Goal: Task Accomplishment & Management: Complete application form

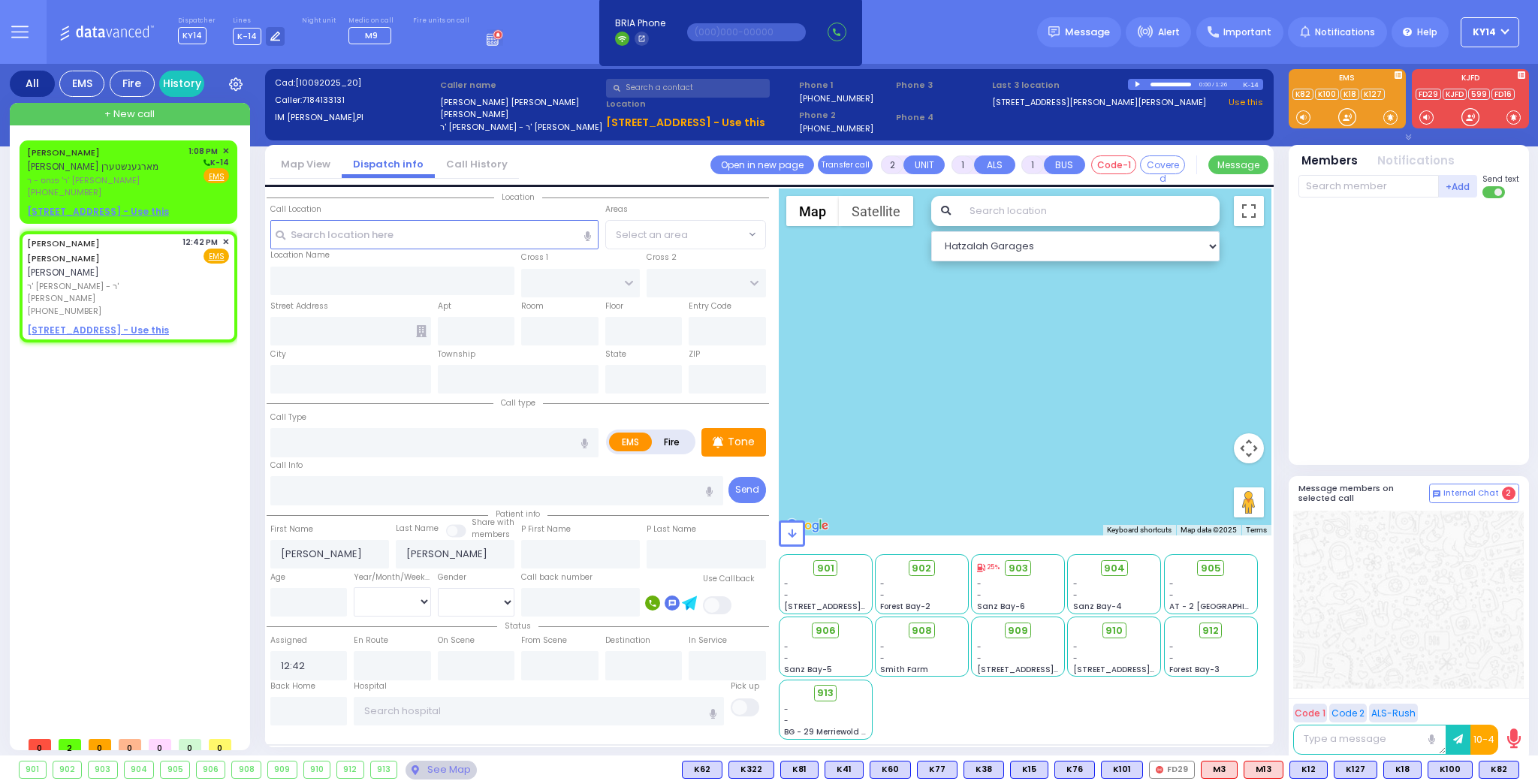
select select
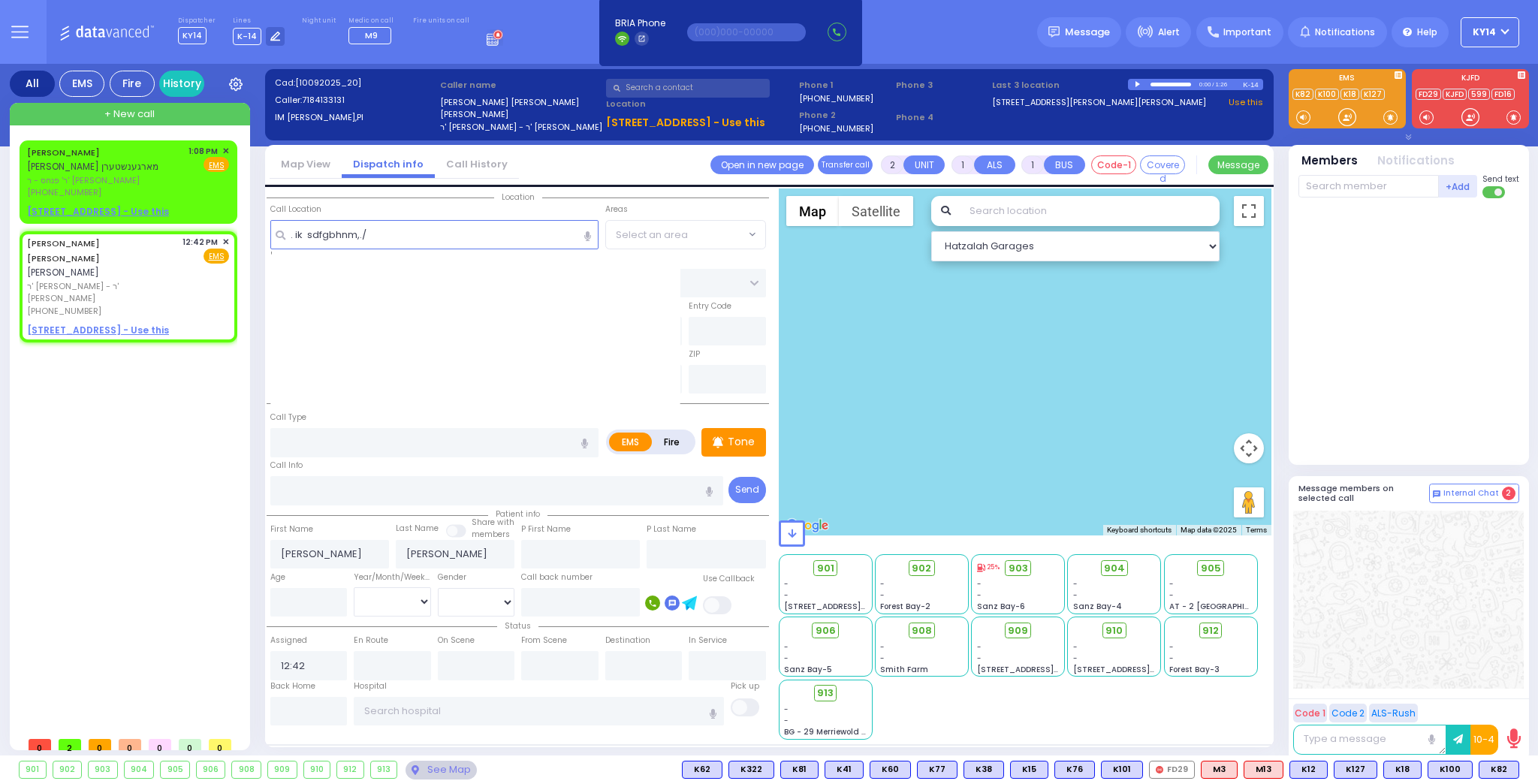
type input ". ik sdfgbhnm,./"
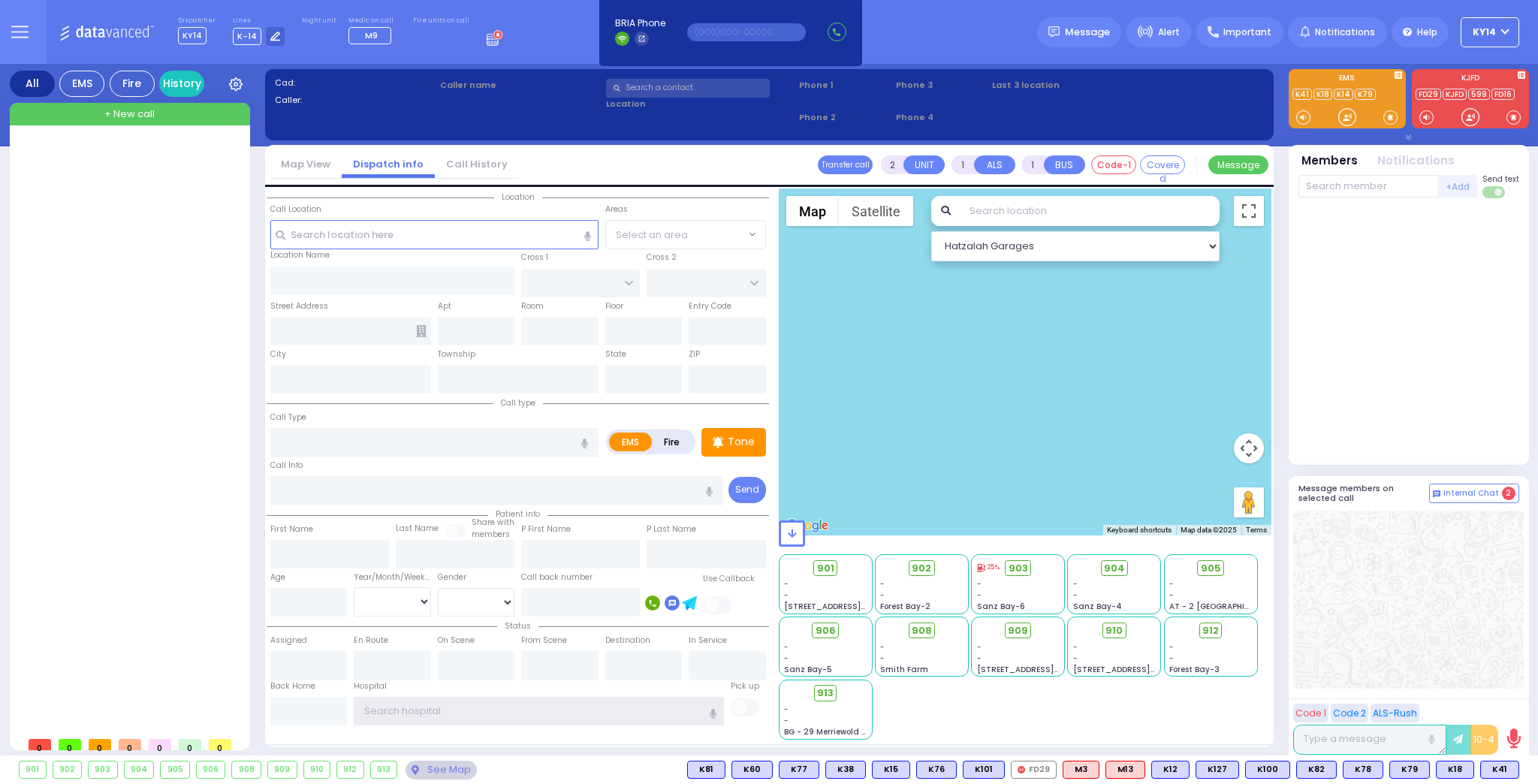
type input "ky14"
click at [178, 120] on div "+ New call" at bounding box center [129, 114] width 240 height 23
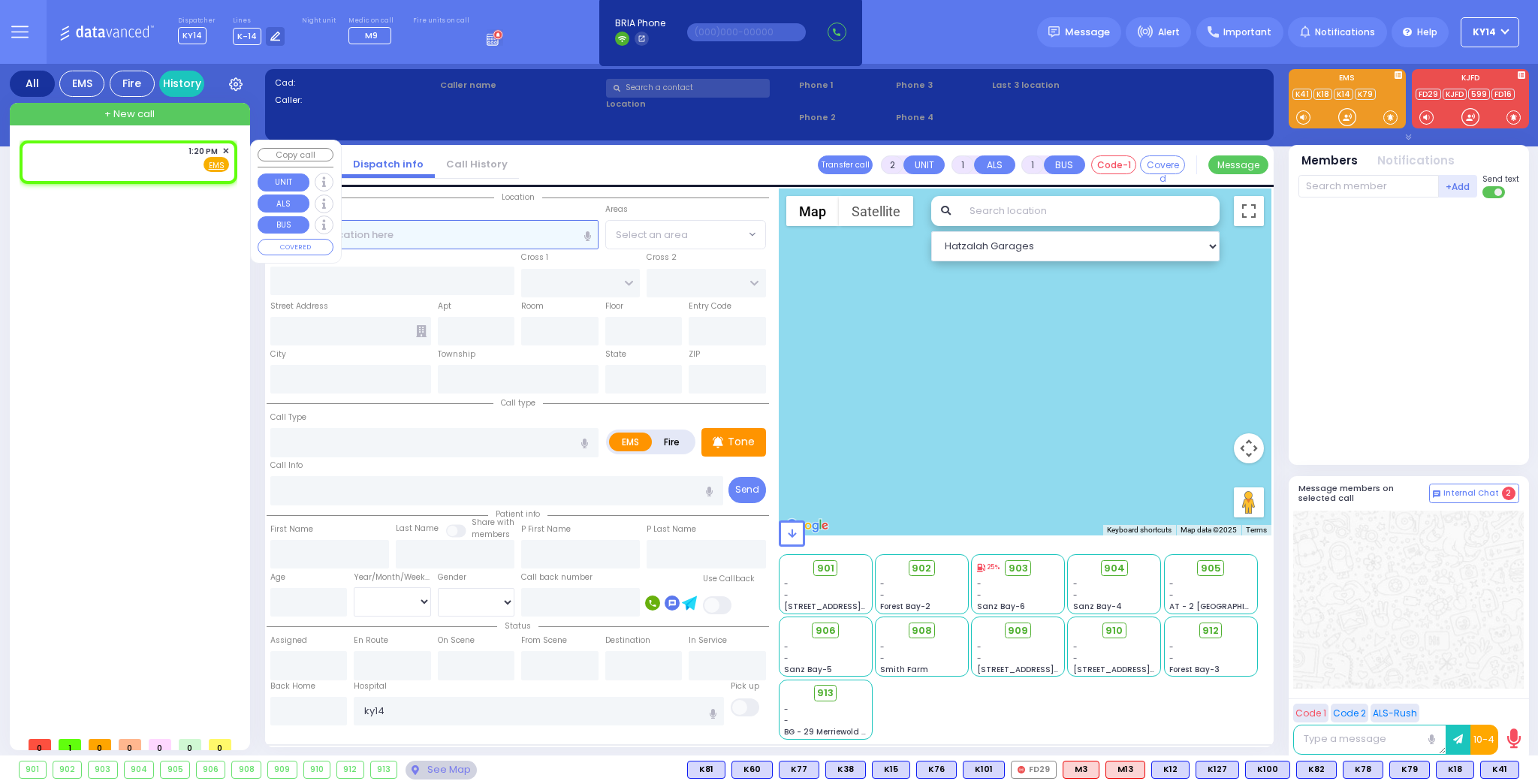
select select
radio input "true"
select select
type input "13:20"
select select "Hatzalah Garages"
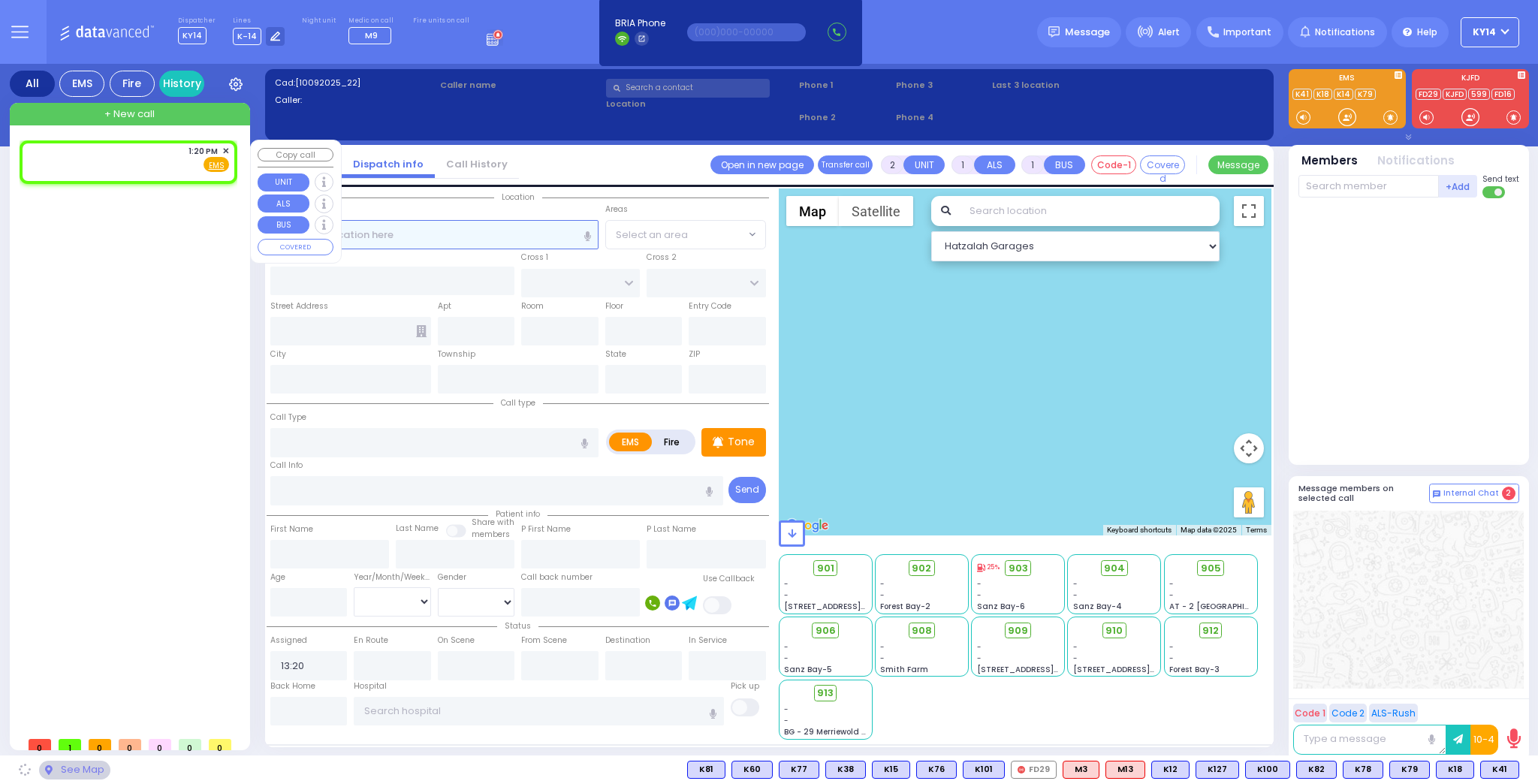
select select
radio input "true"
select select
select select "Hatzalah Garages"
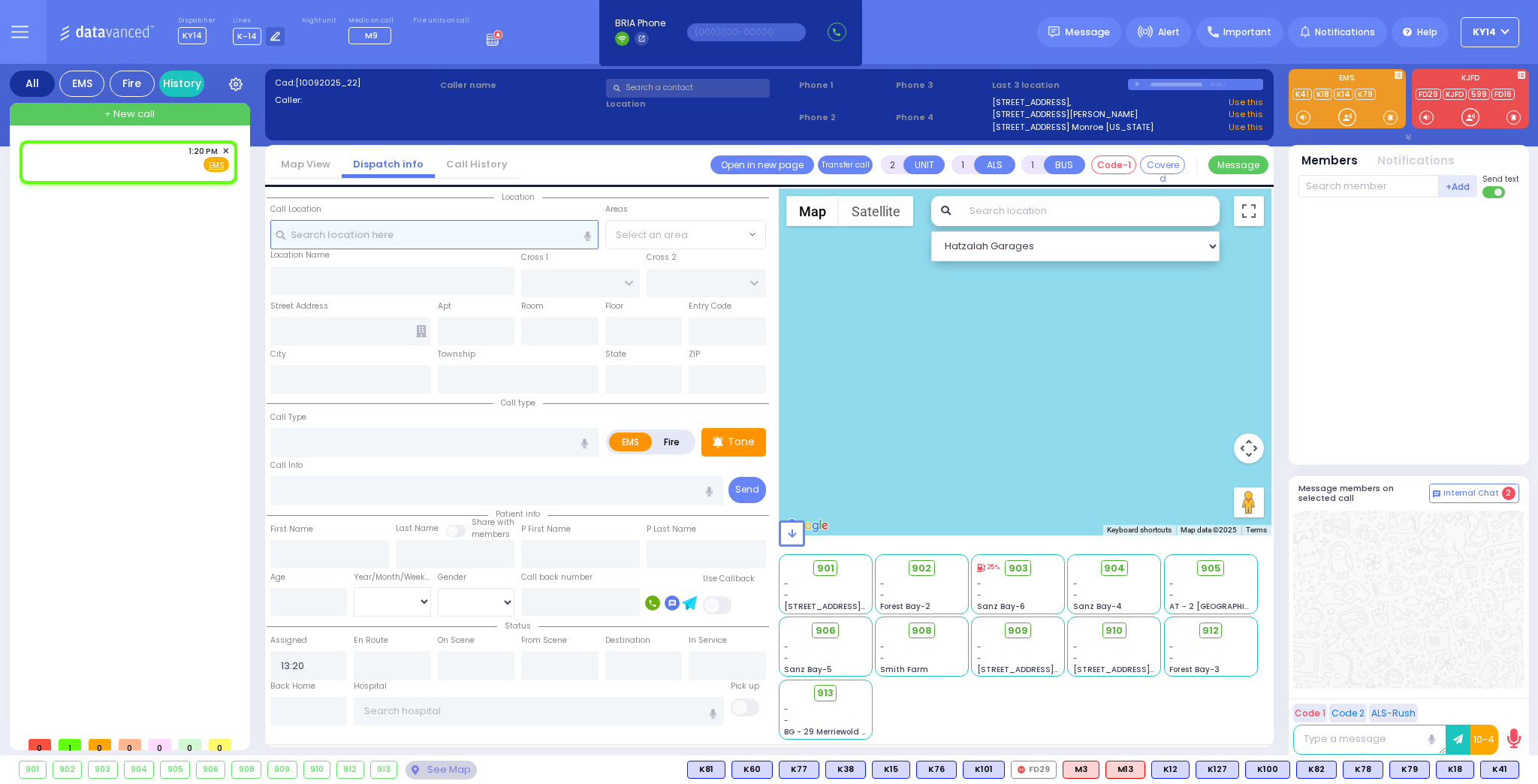
click at [518, 229] on input "text" at bounding box center [434, 233] width 328 height 28
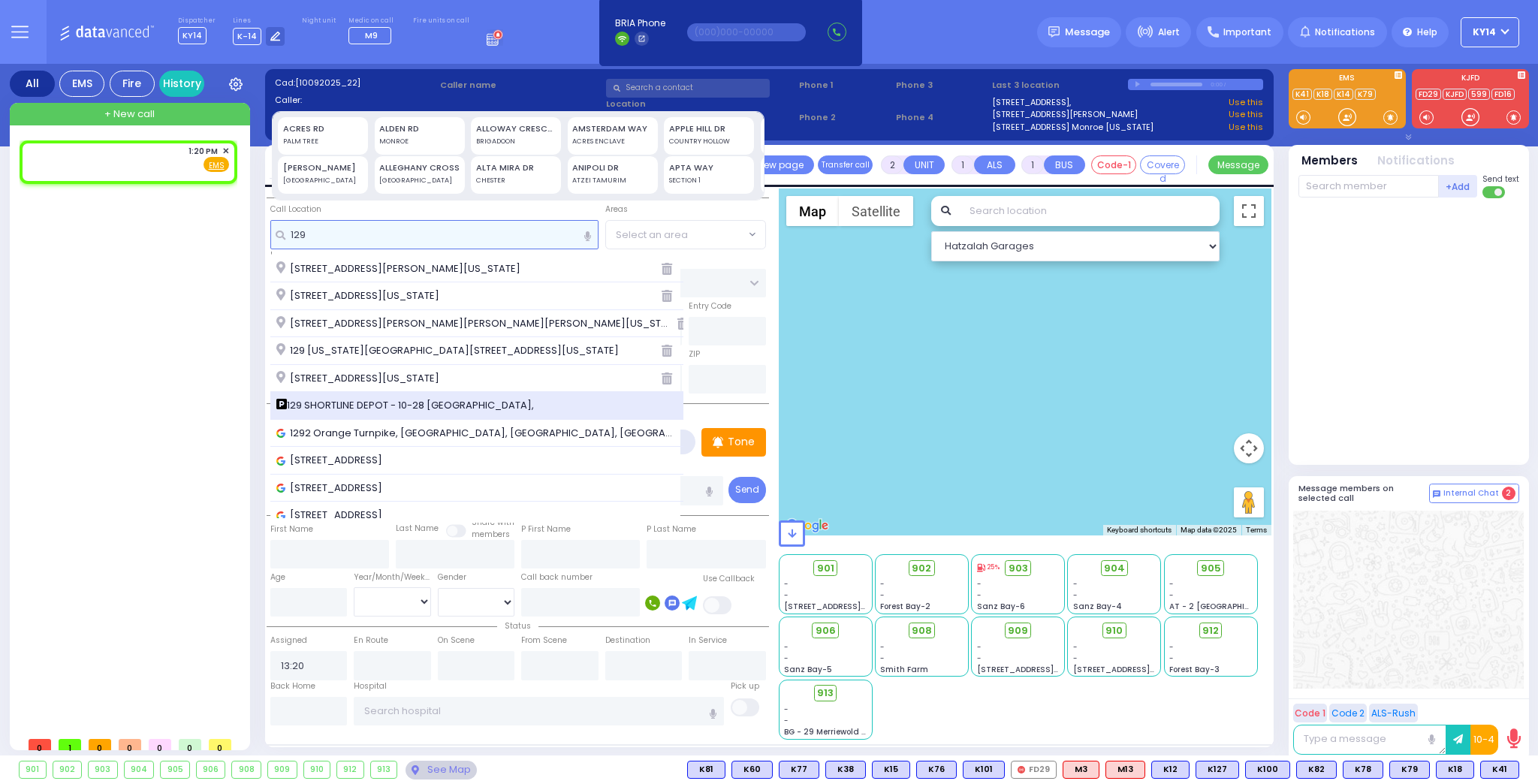
type input "129"
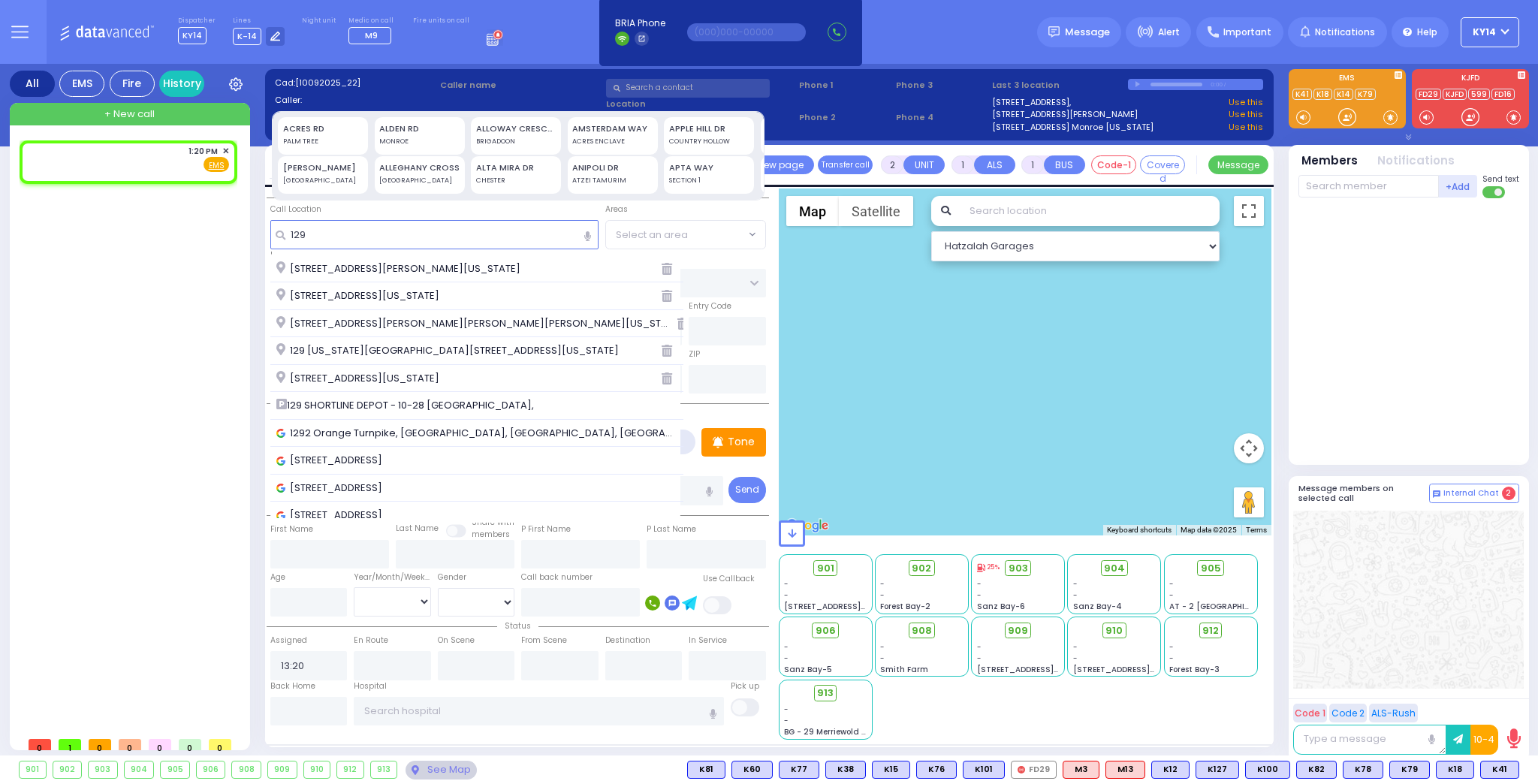
click at [398, 405] on span "129 SHORTLINE DEPOT - 10-28 [GEOGRAPHIC_DATA]," at bounding box center [408, 405] width 263 height 15
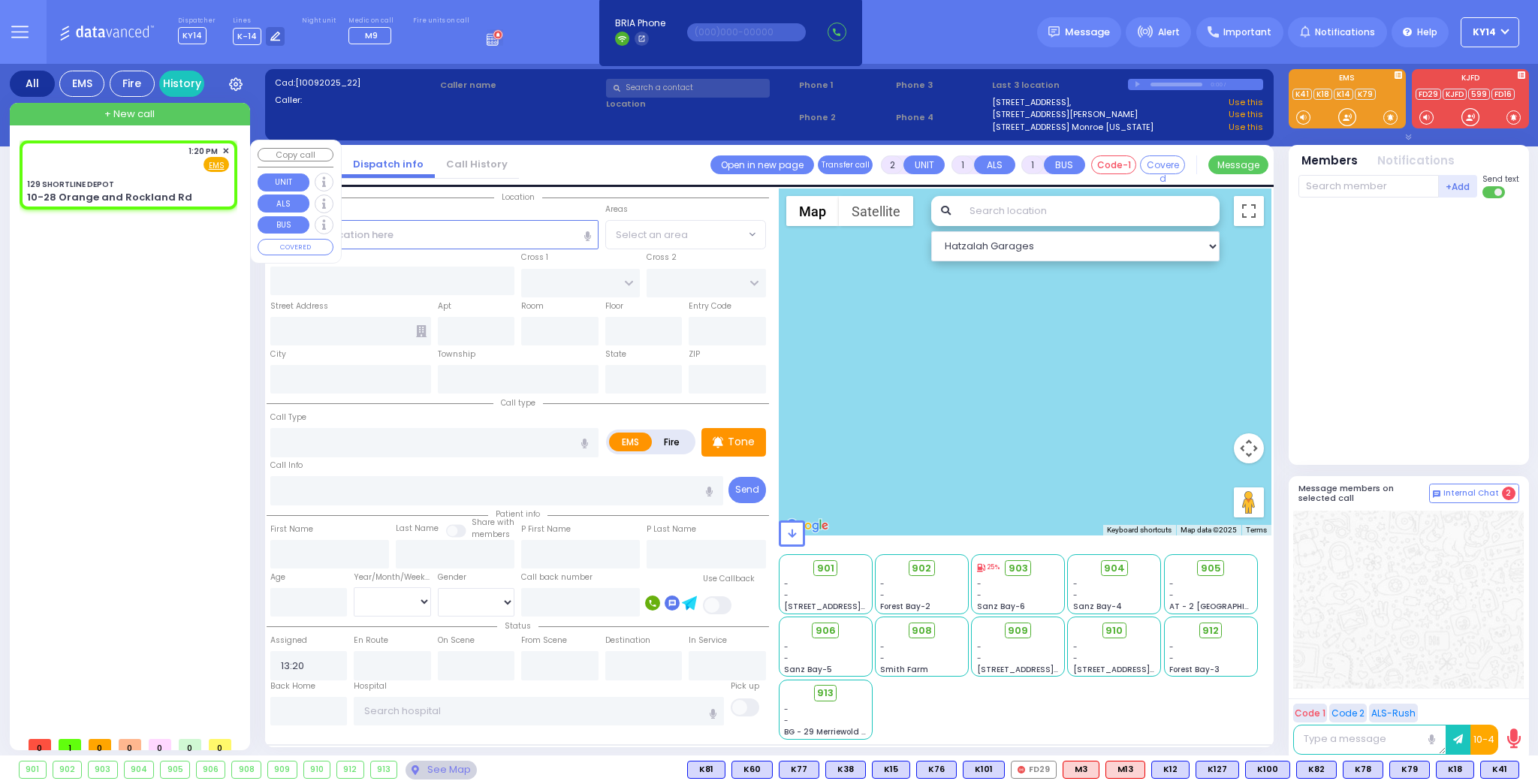
select select
radio input "true"
select select
select select "Hatzalah Garages"
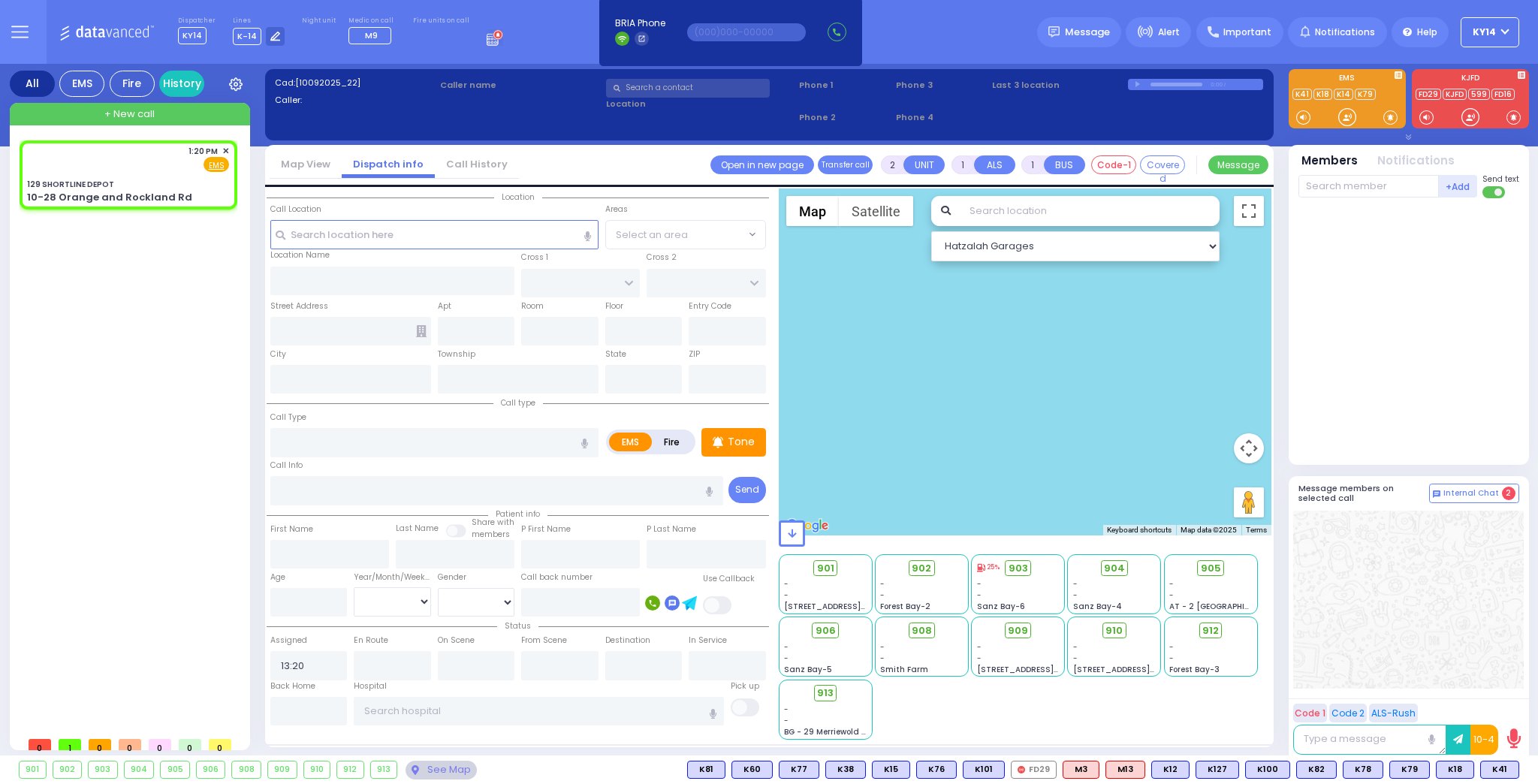
type input "129 SHORTLINE DEPOT"
type input "10-28 Orange and Rockland Rd"
type input "Monroe"
type input "[US_STATE]"
type input "10950"
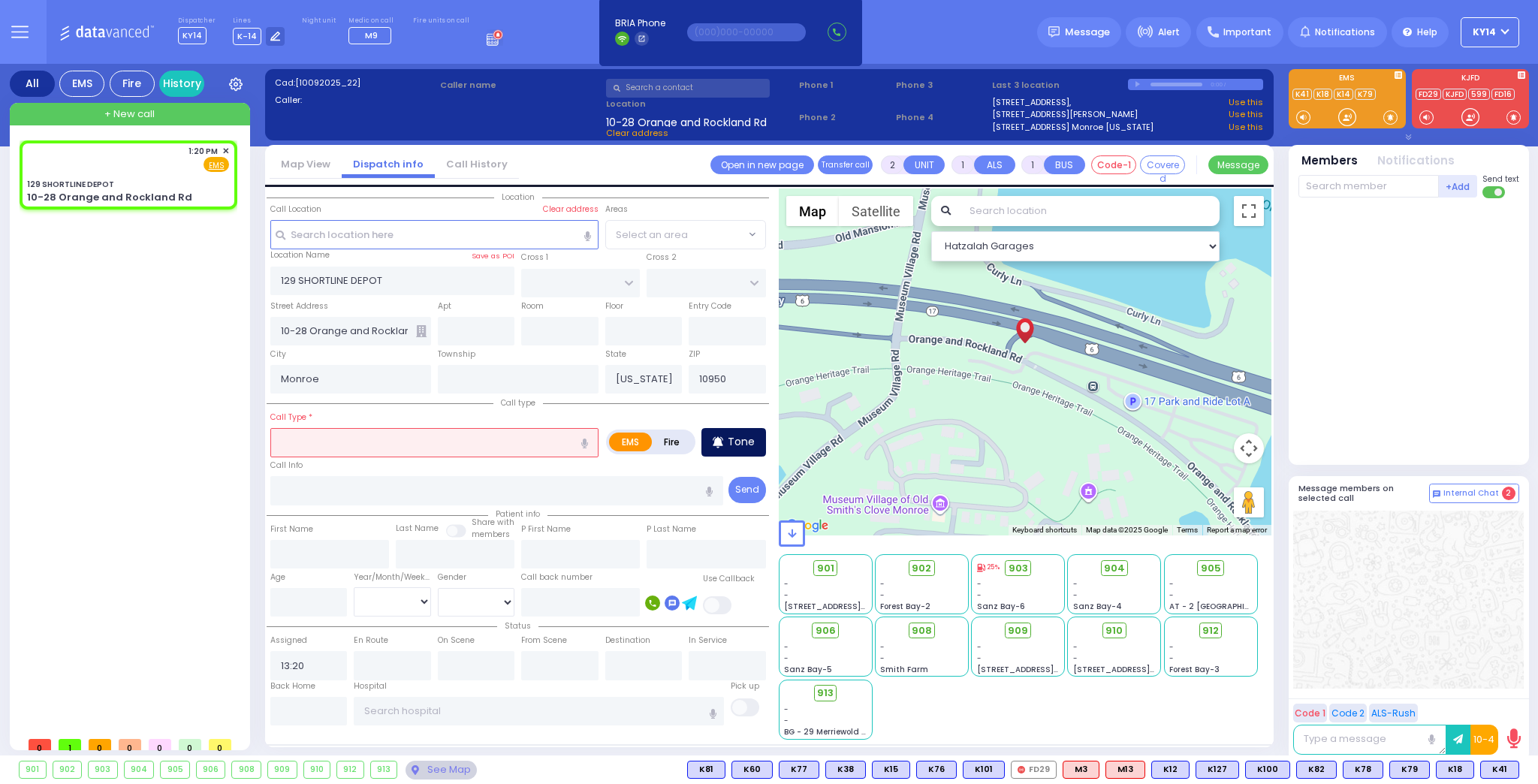
drag, startPoint x: 765, startPoint y: 433, endPoint x: 752, endPoint y: 441, distance: 15.3
click at [755, 438] on div "Call Type *" at bounding box center [518, 433] width 502 height 48
click at [731, 439] on p "Tone" at bounding box center [741, 441] width 27 height 15
click at [741, 443] on p "Tone" at bounding box center [741, 441] width 27 height 15
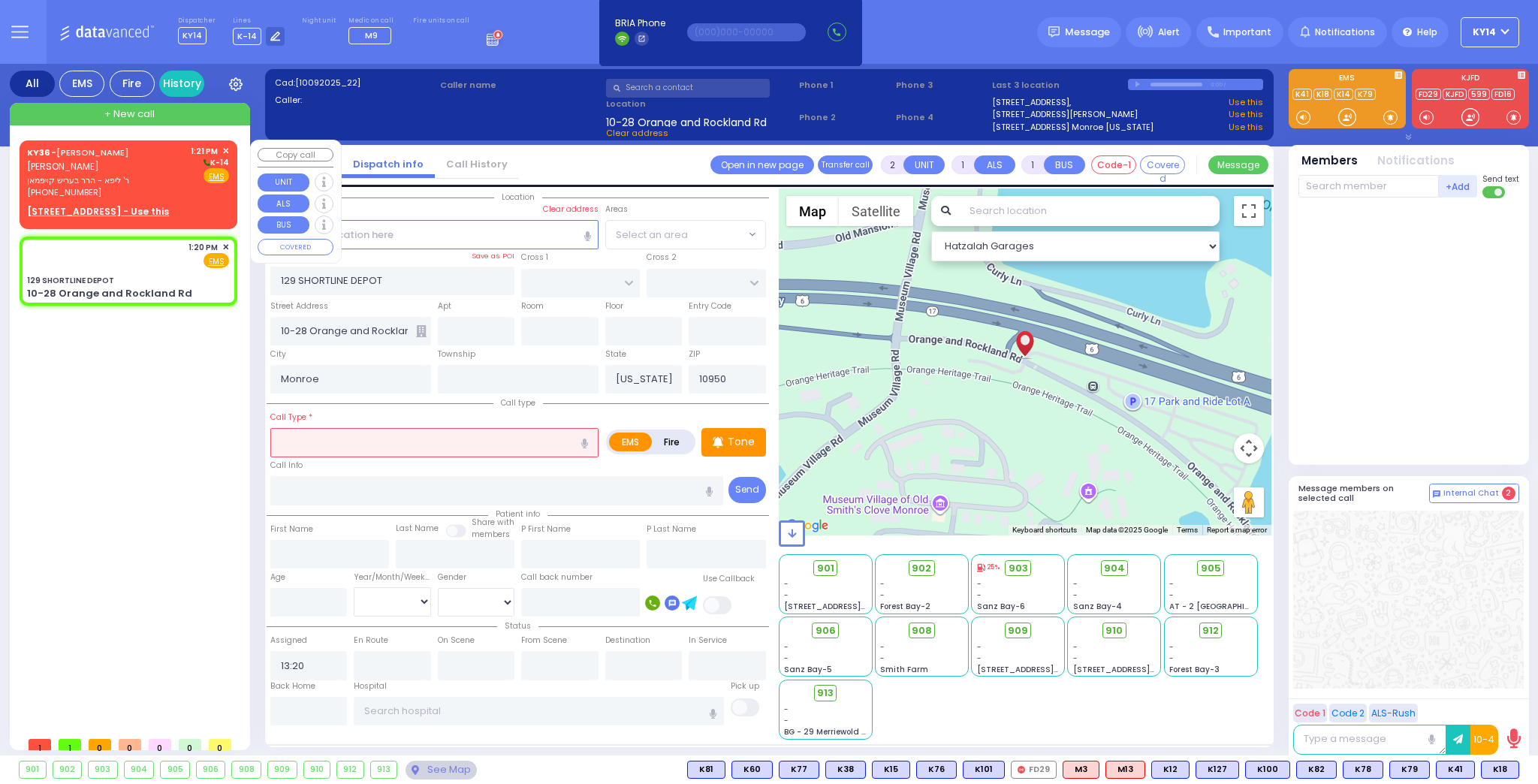
click at [146, 176] on span "ר' ליפא - הרר בעריש קויפמאן" at bounding box center [106, 181] width 159 height 13
select select
radio input "true"
type input "[PERSON_NAME]"
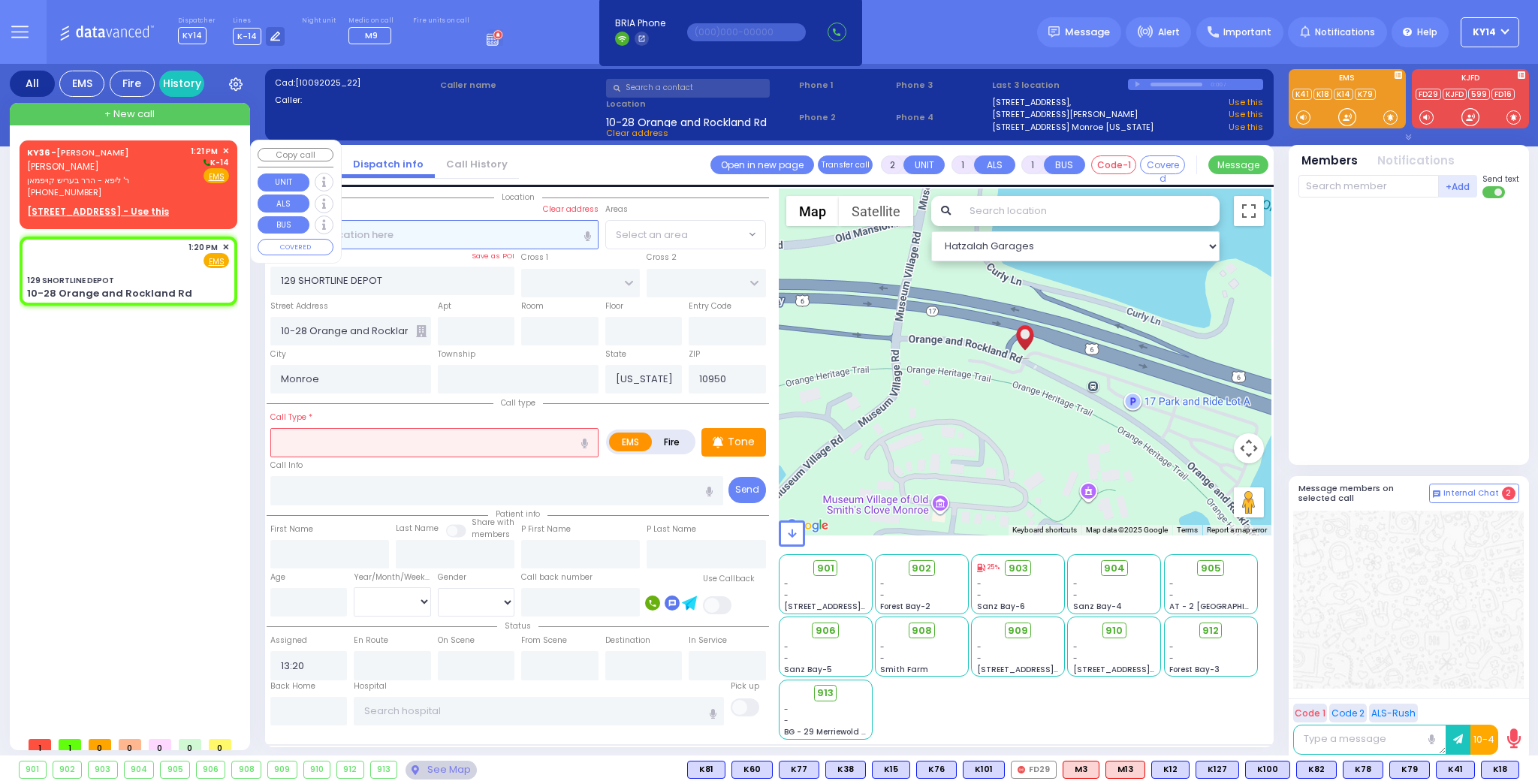
select select
type input "13:21"
select select "Hatzalah Garages"
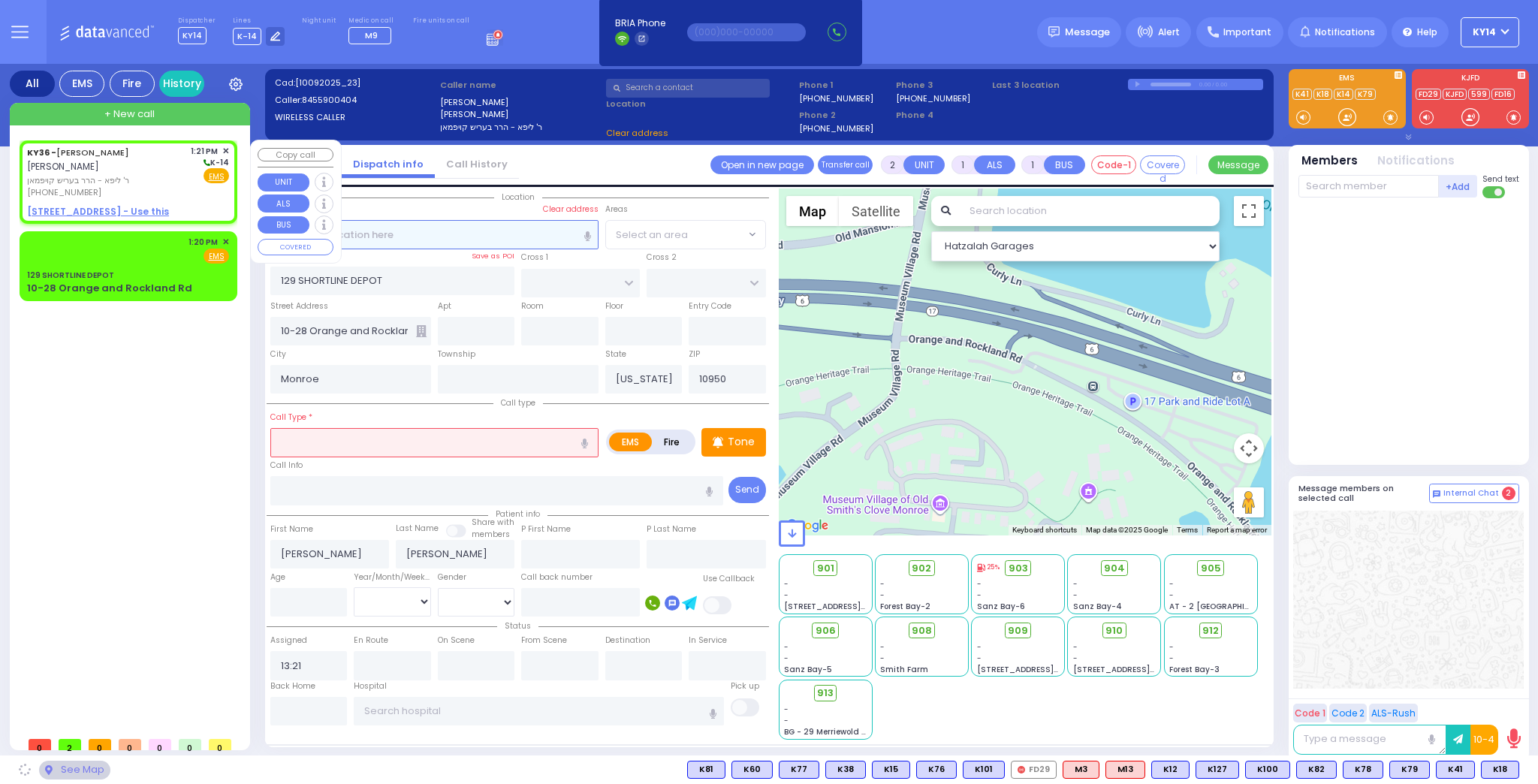
select select
radio input "true"
select select
select select "Hatzalah Garages"
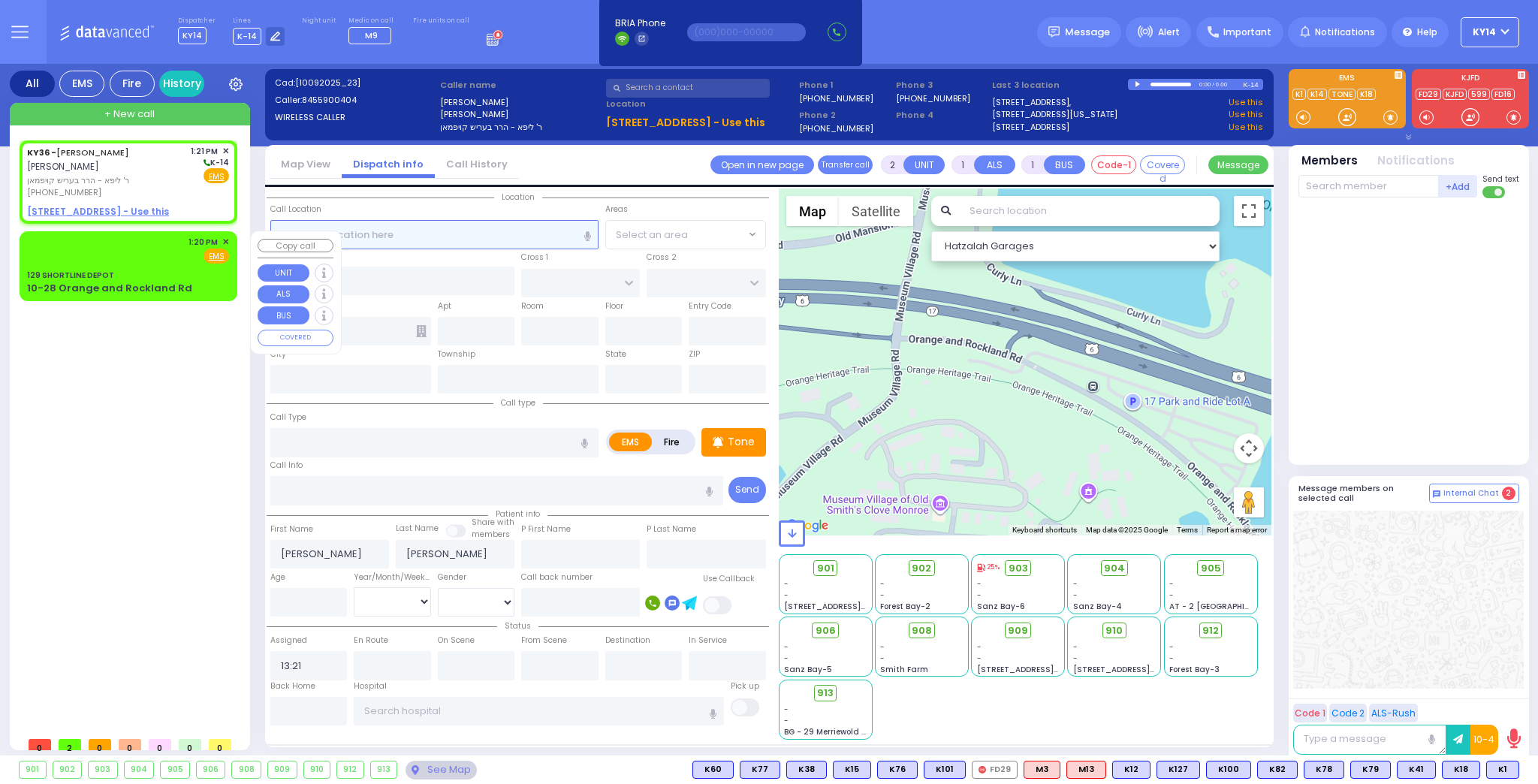
select select
radio input "true"
select select
select select "Hatzalah Garages"
click at [181, 265] on div "1:20 PM ✕ Fire EMS" at bounding box center [129, 265] width 212 height 64
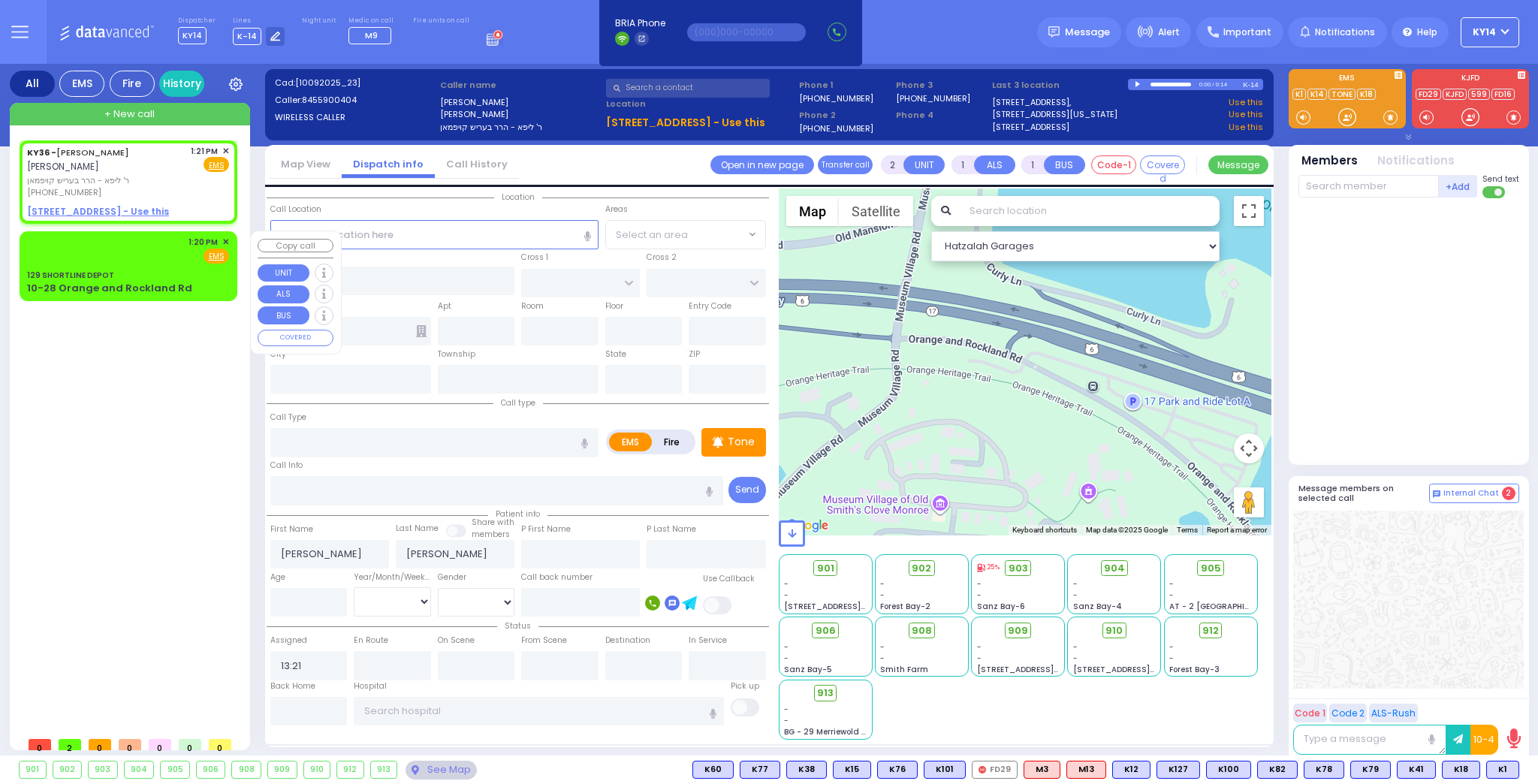
select select
radio input "true"
select select
type input "13:20"
select select "Hatzalah Garages"
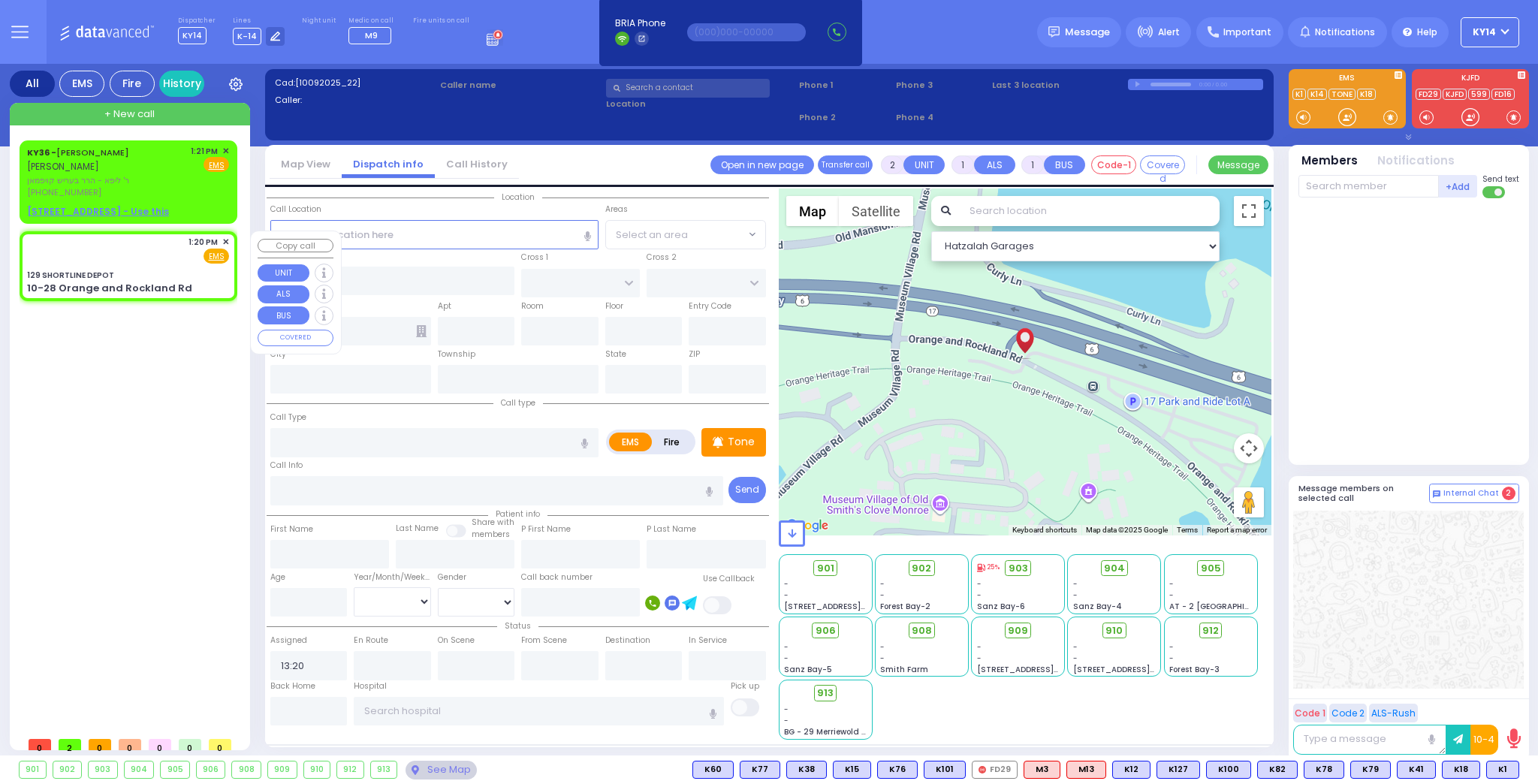
type input "129 SHORTLINE DEPOT"
type input "10-28 Orange and Rockland Rd"
type input "Monroe"
type input "[US_STATE]"
type input "10950"
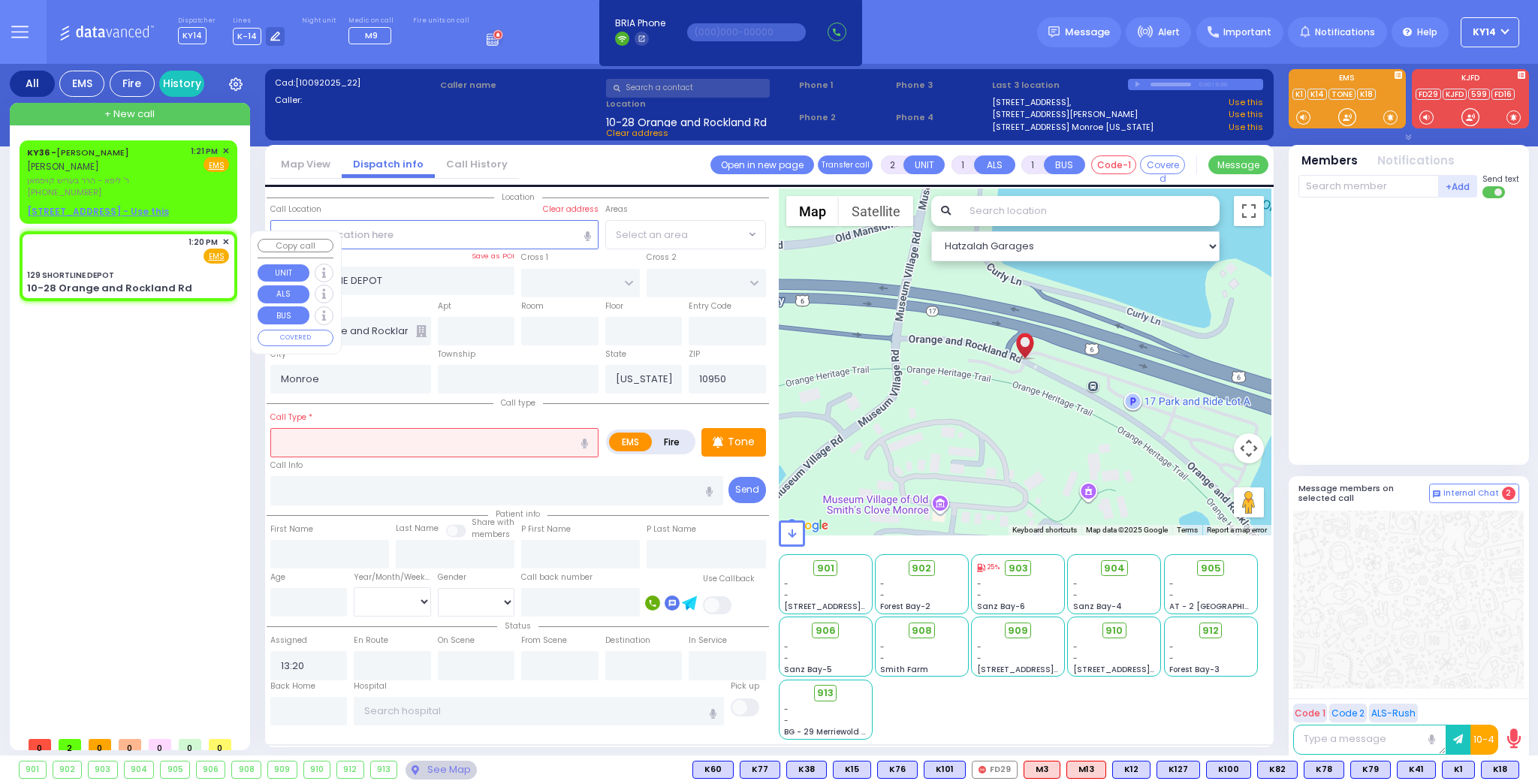
click at [154, 258] on div "1:20 PM ✕ Fire EMS" at bounding box center [128, 250] width 202 height 28
select select
radio input "true"
select select
select select "Hatzalah Garages"
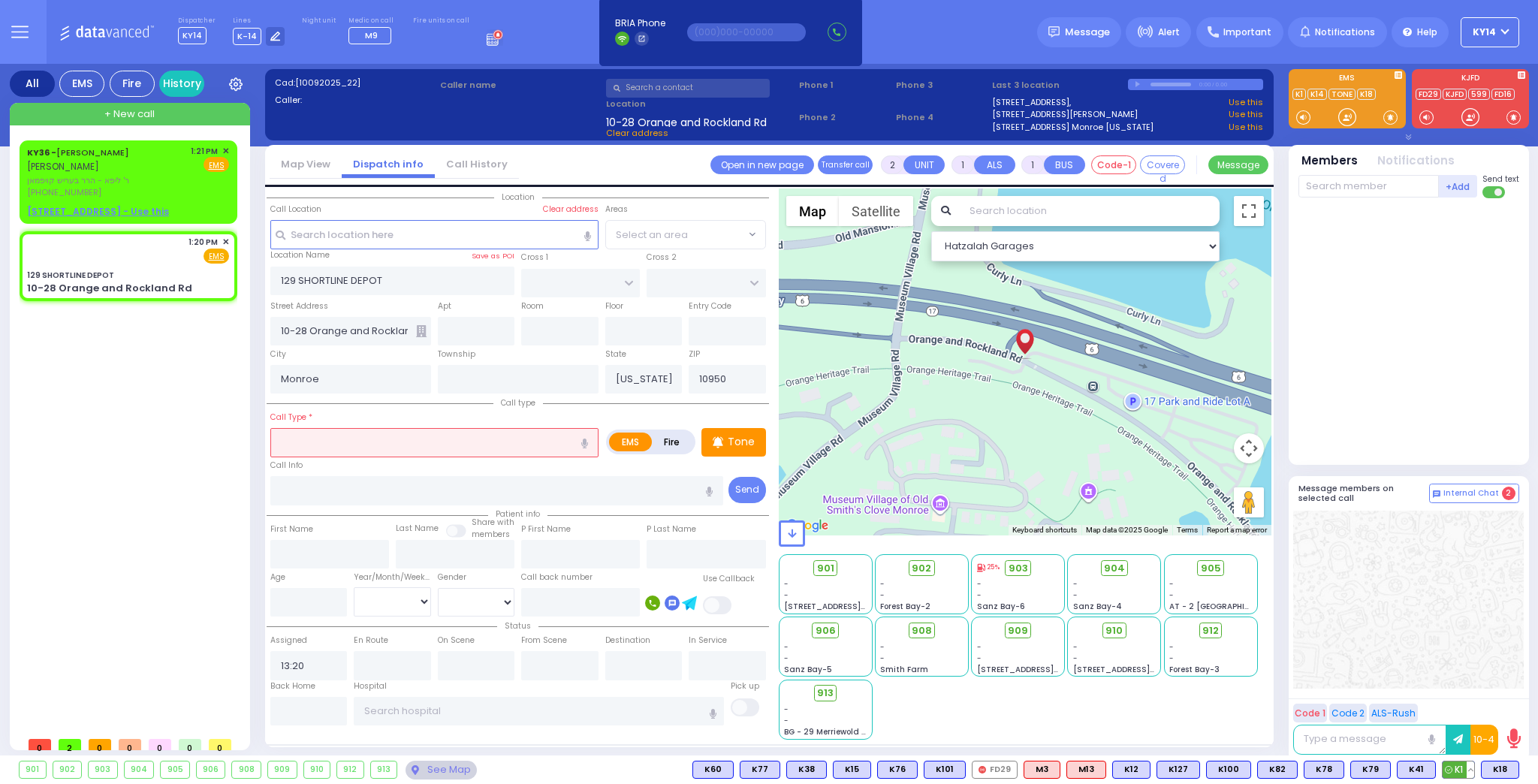
click at [1468, 769] on button at bounding box center [1470, 769] width 7 height 16
click at [1383, 734] on rect at bounding box center [1379, 735] width 20 height 20
type input "8457749500"
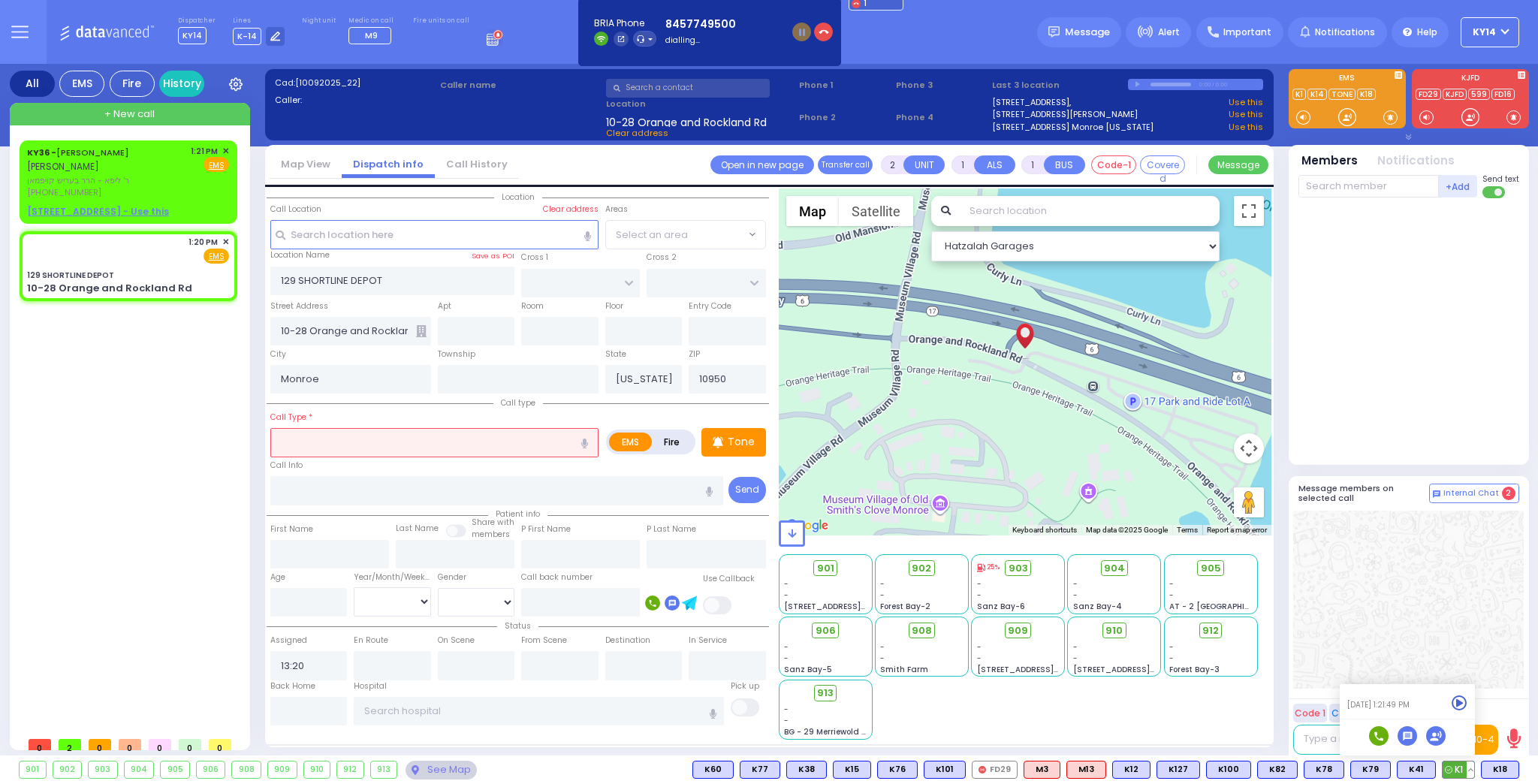
click at [1380, 735] on rect at bounding box center [1379, 735] width 20 height 20
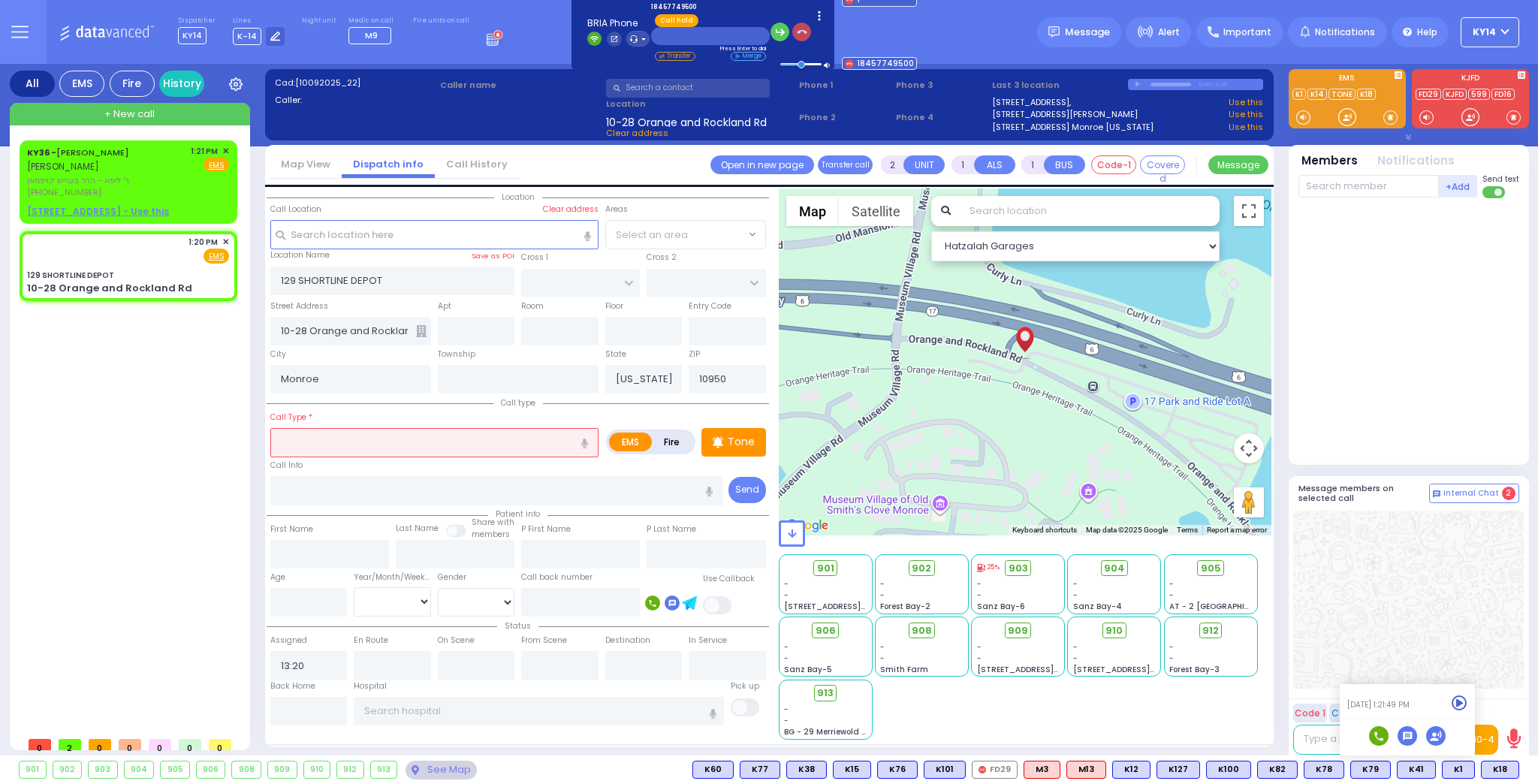
click at [797, 33] on icon "button" at bounding box center [802, 32] width 11 height 11
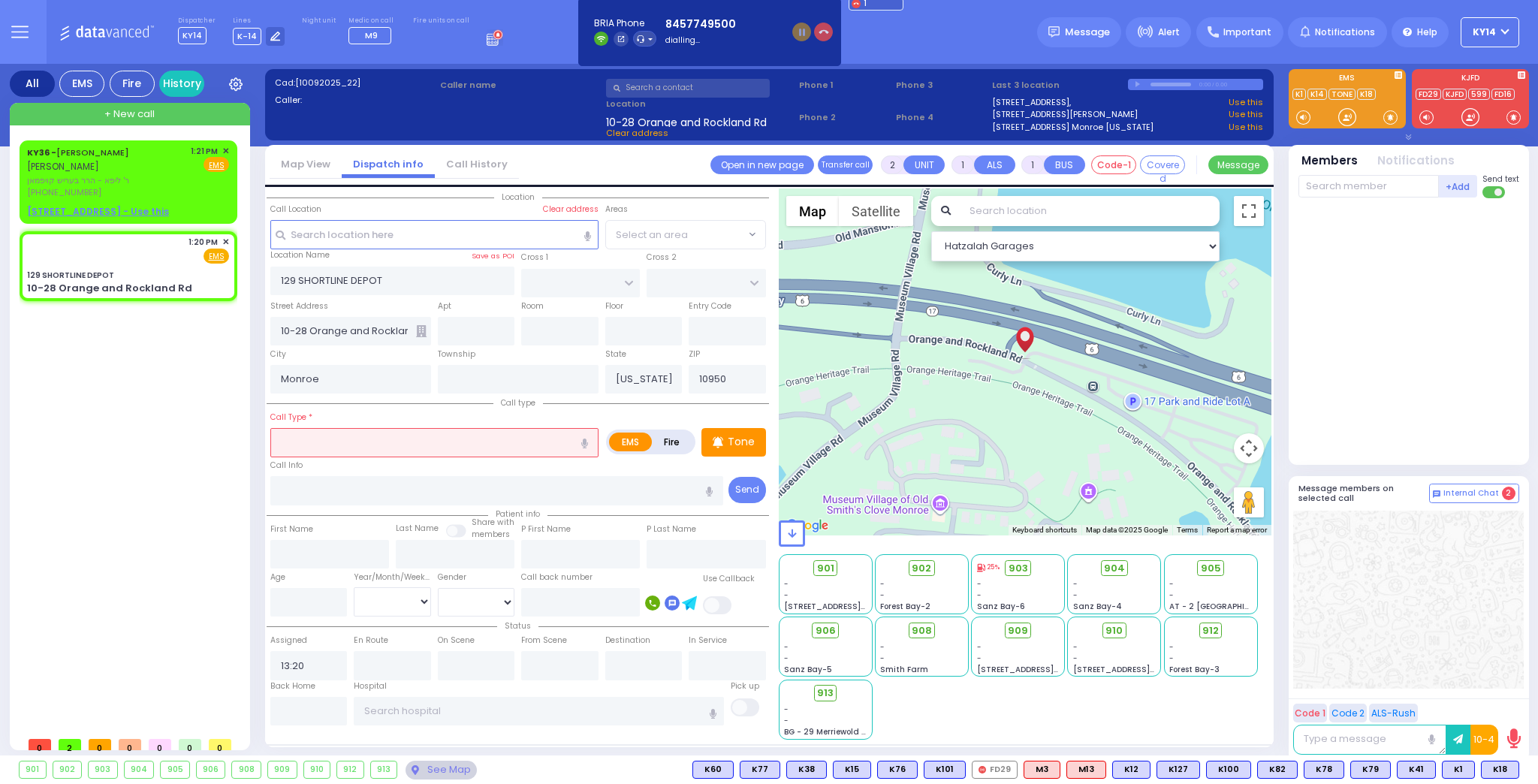
click at [814, 30] on button "button" at bounding box center [823, 32] width 19 height 19
click at [1274, 253] on div "All EMS Fire History Settings" at bounding box center [769, 412] width 1519 height 697
click at [1474, 770] on button at bounding box center [1470, 769] width 7 height 16
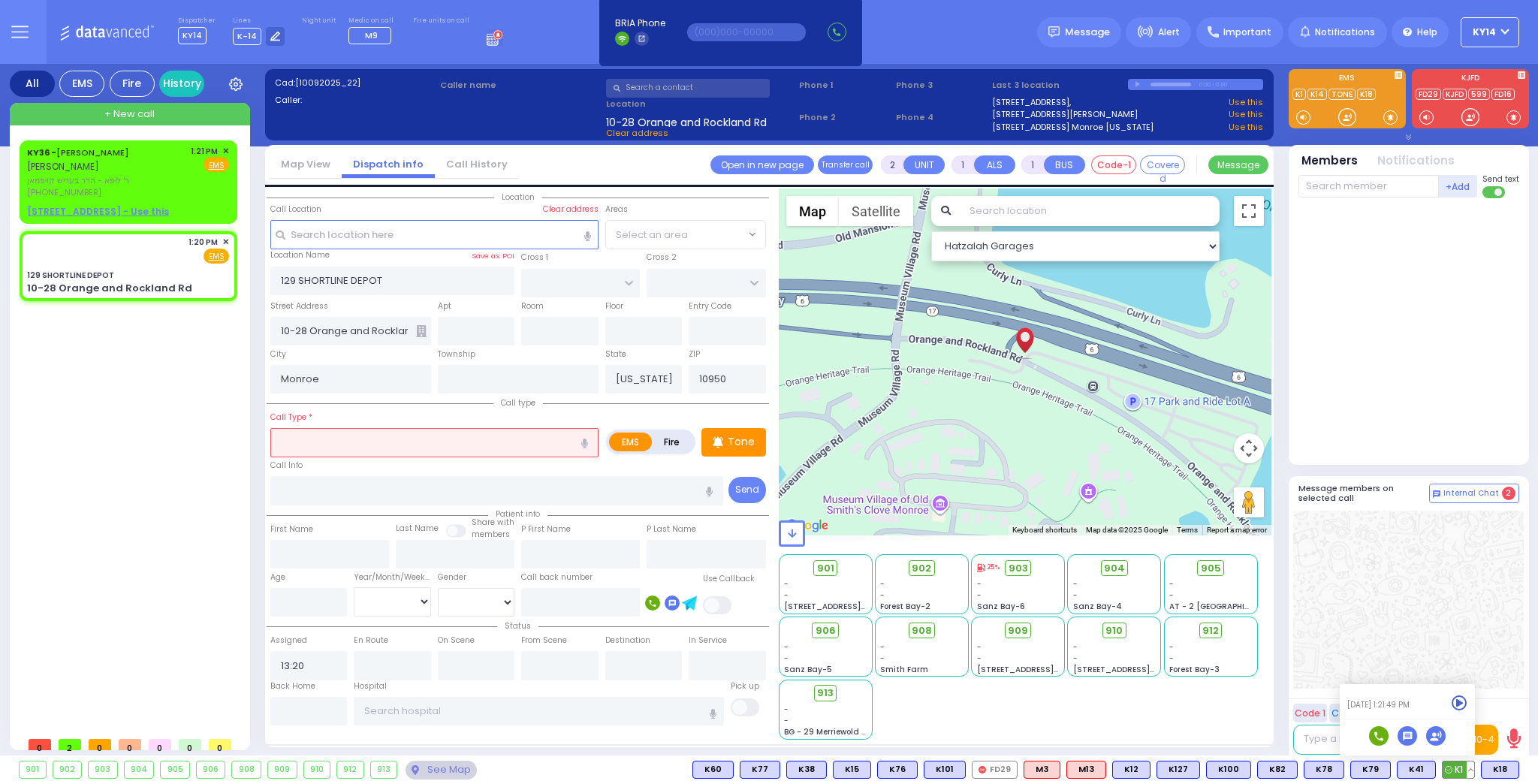
click at [1379, 731] on rect at bounding box center [1379, 735] width 20 height 20
type input "8457749500"
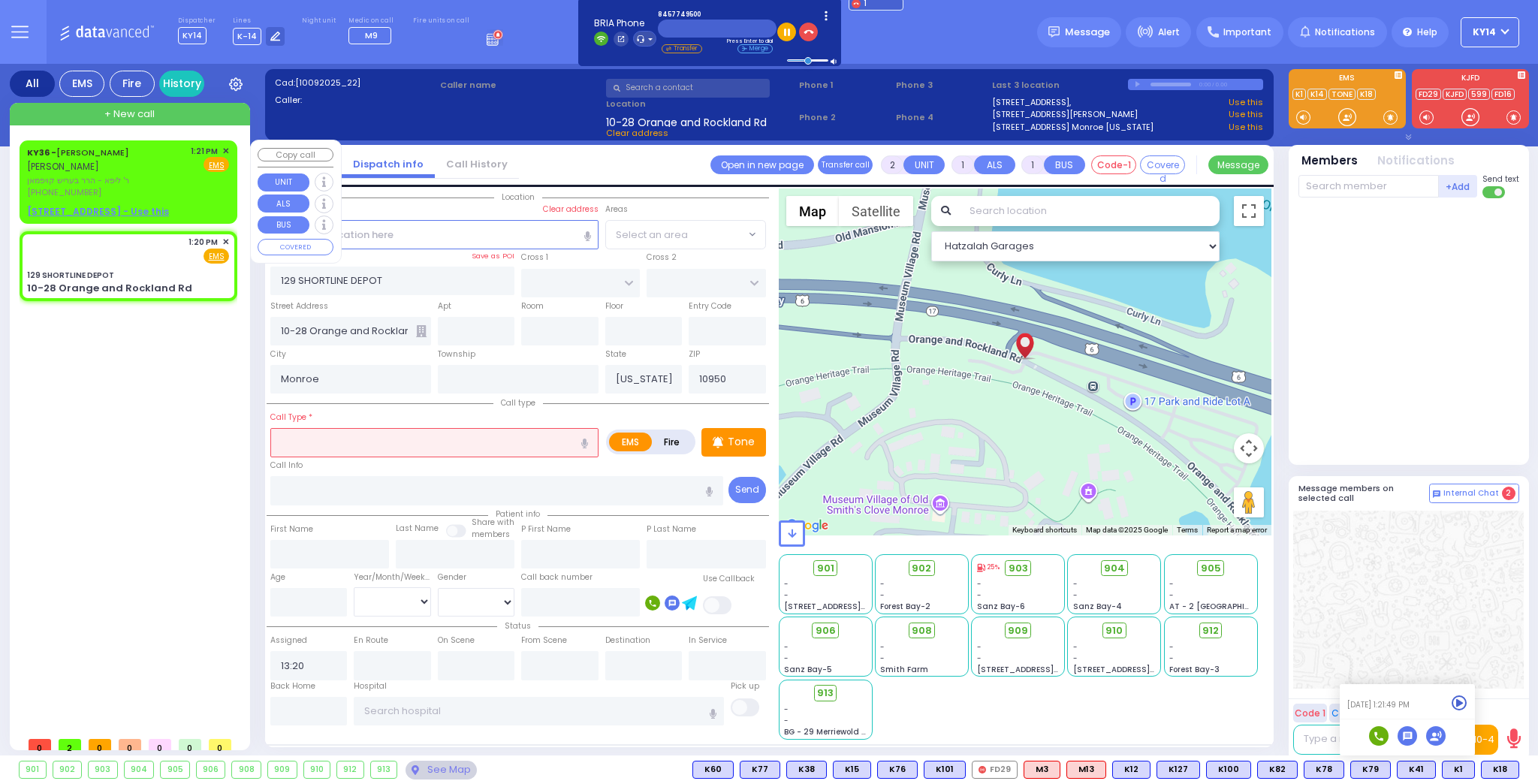
click at [146, 170] on div "KY36 - [PERSON_NAME] [PERSON_NAME]" at bounding box center [106, 159] width 159 height 29
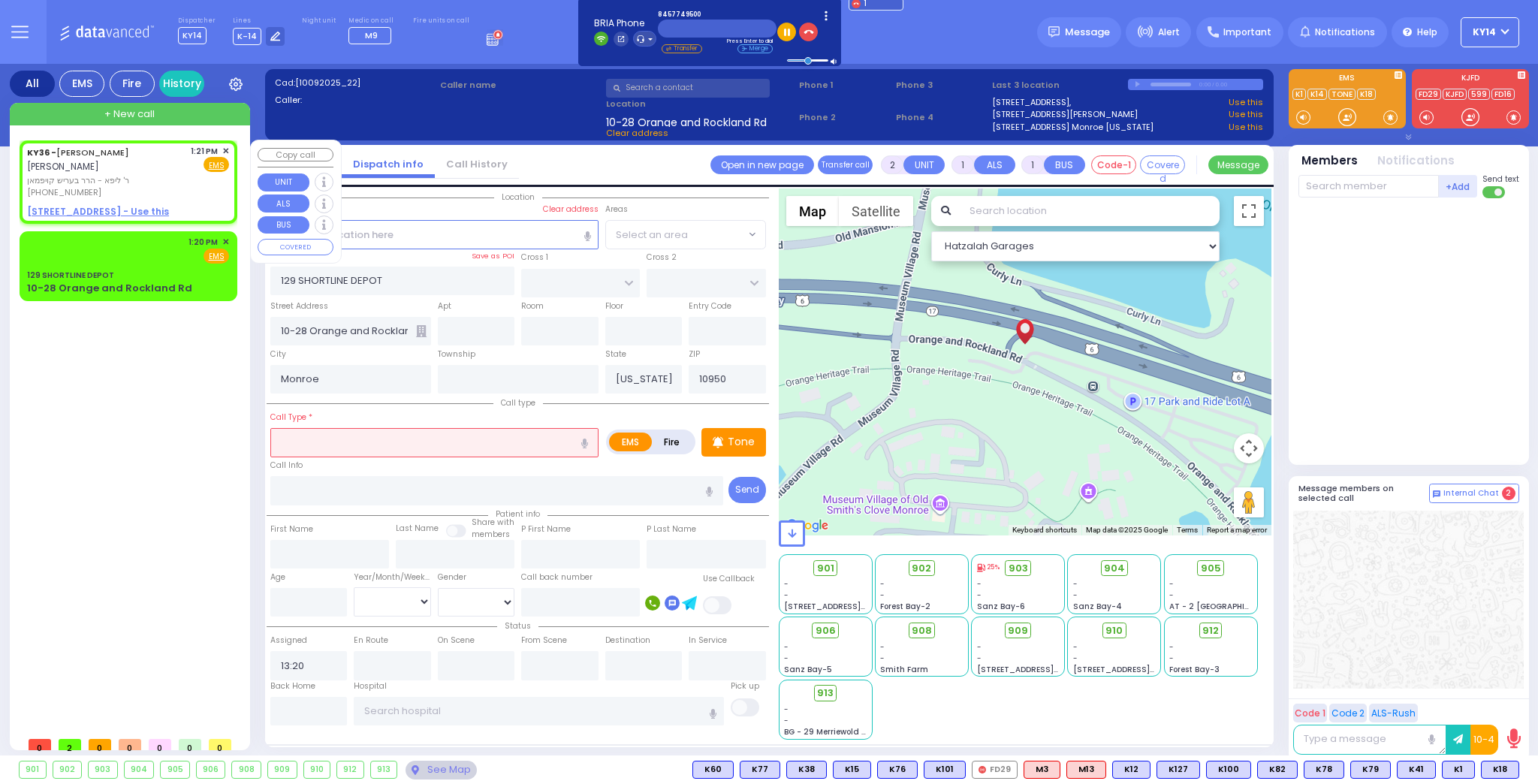
select select
radio input "true"
type input "[PERSON_NAME]"
select select
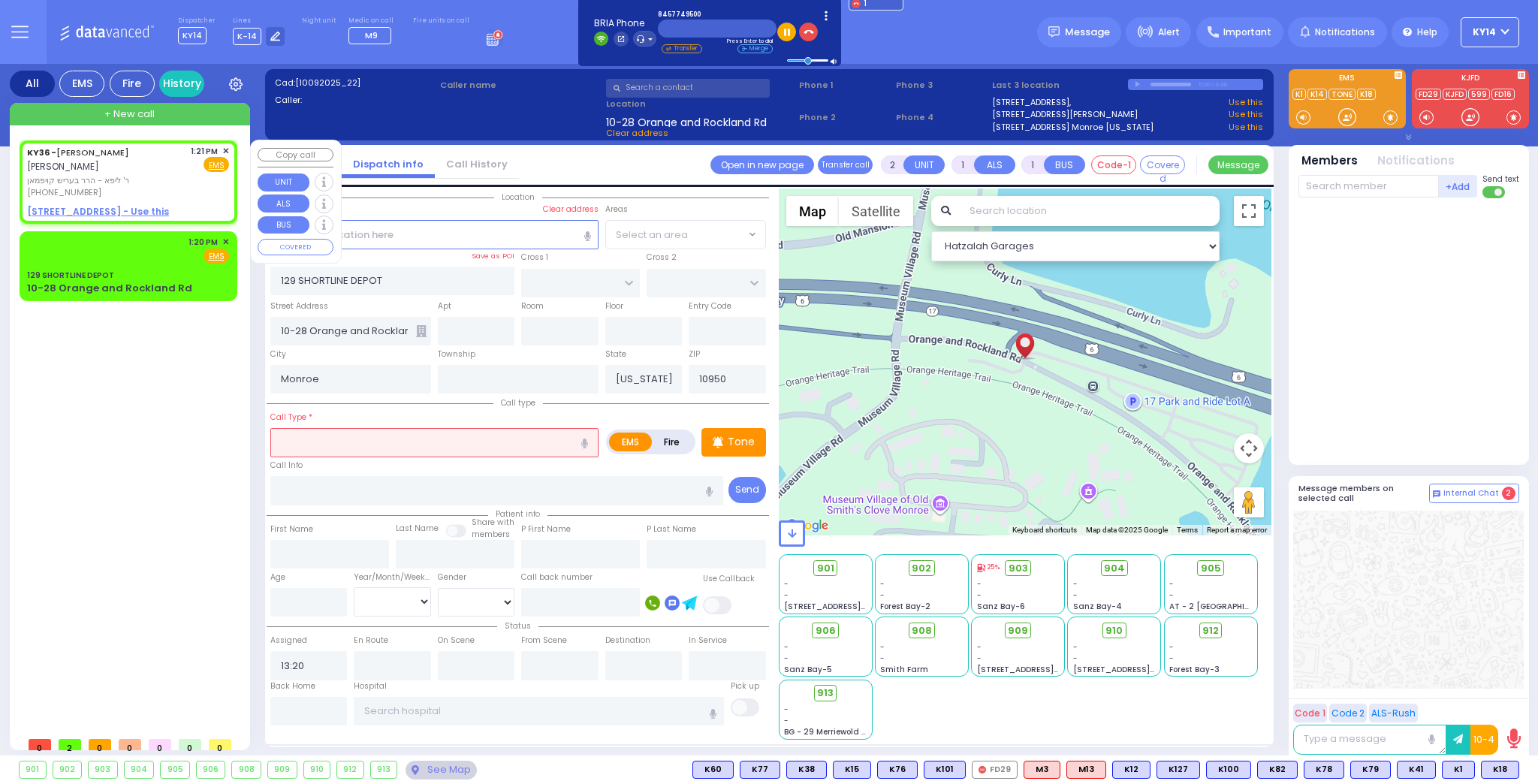
type input "13:21"
select select "Hatzalah Garages"
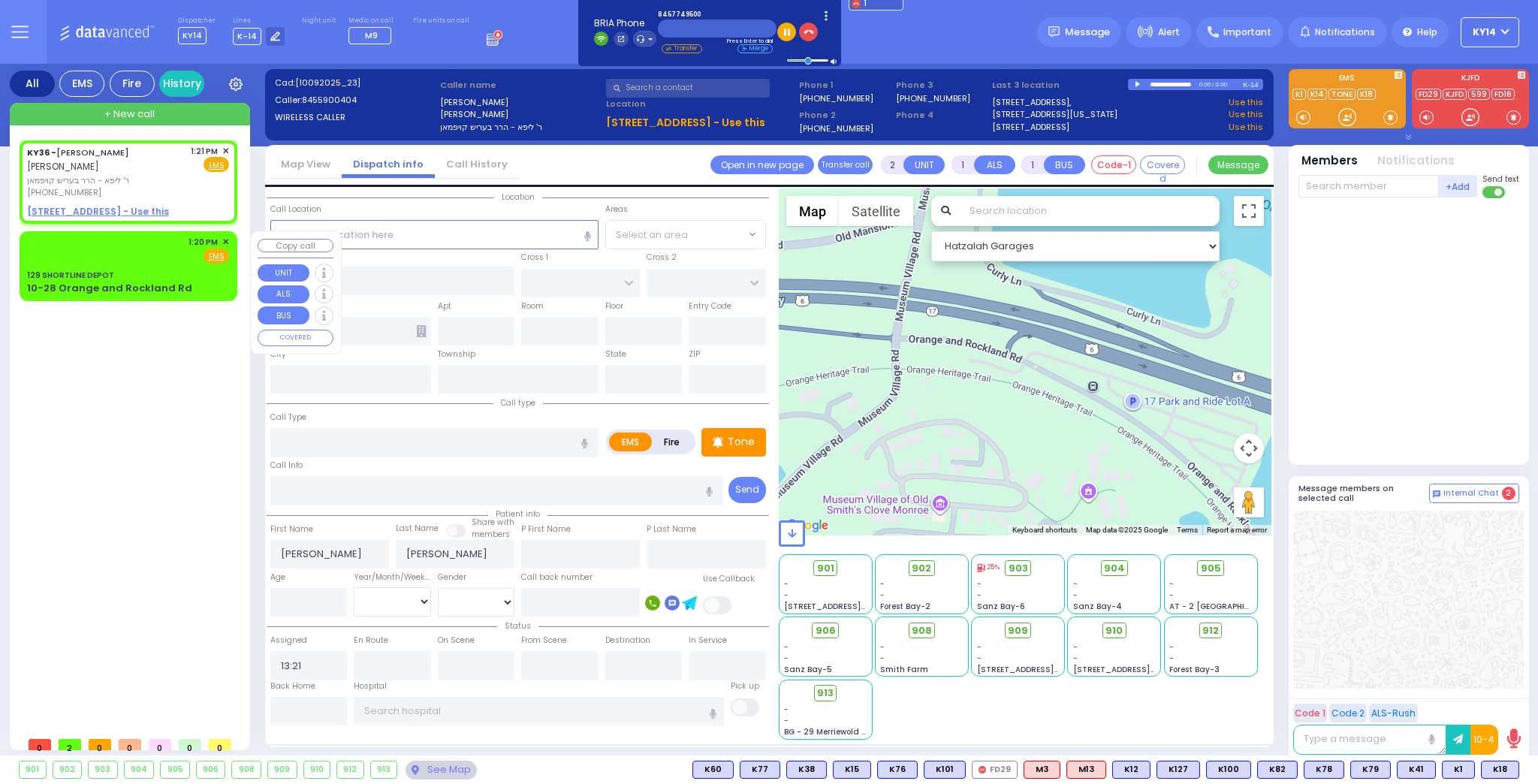
click at [146, 256] on div "1:20 PM ✕ Fire EMS" at bounding box center [128, 250] width 202 height 28
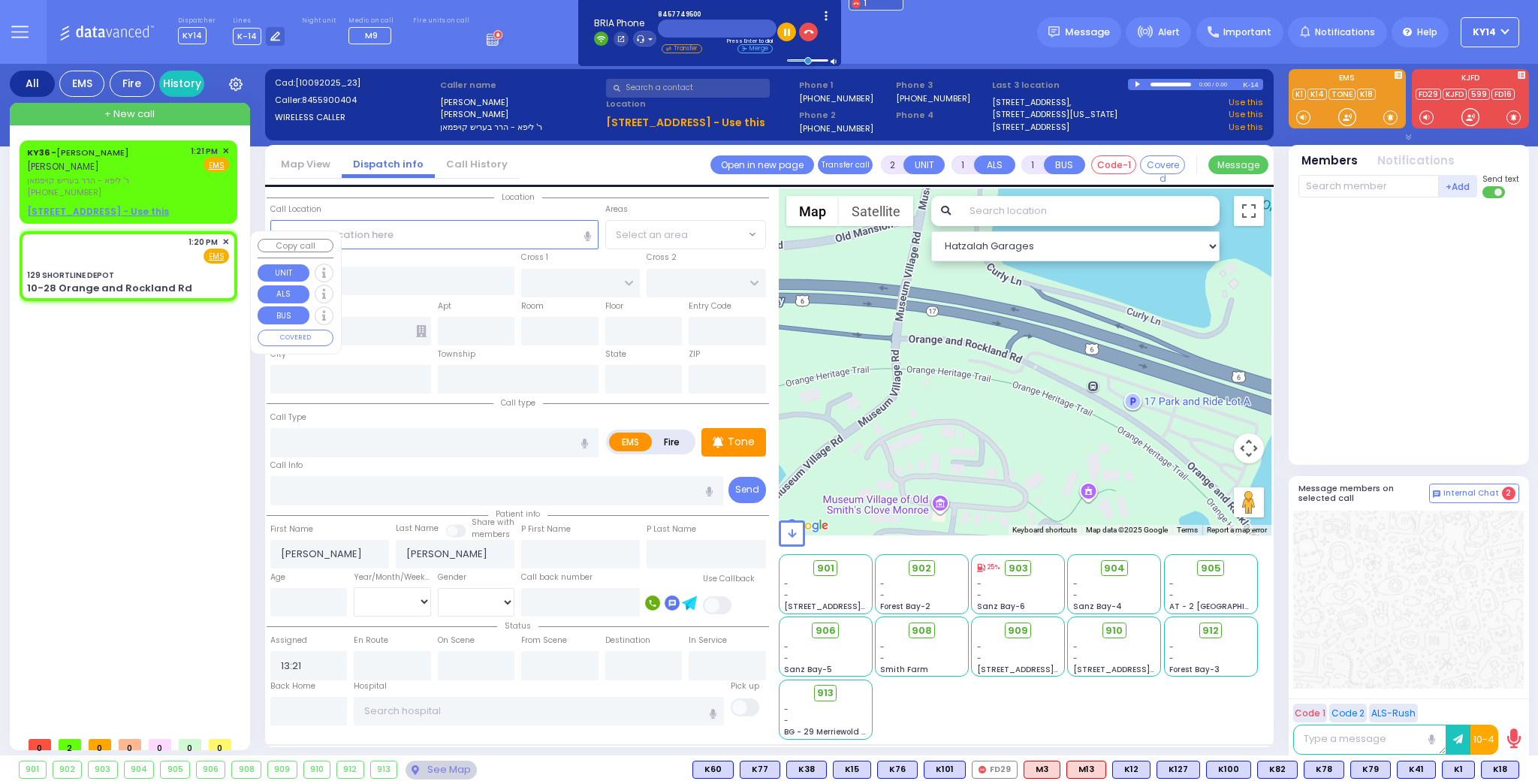
select select
radio input "true"
select select
type input "13:20"
select select "Hatzalah Garages"
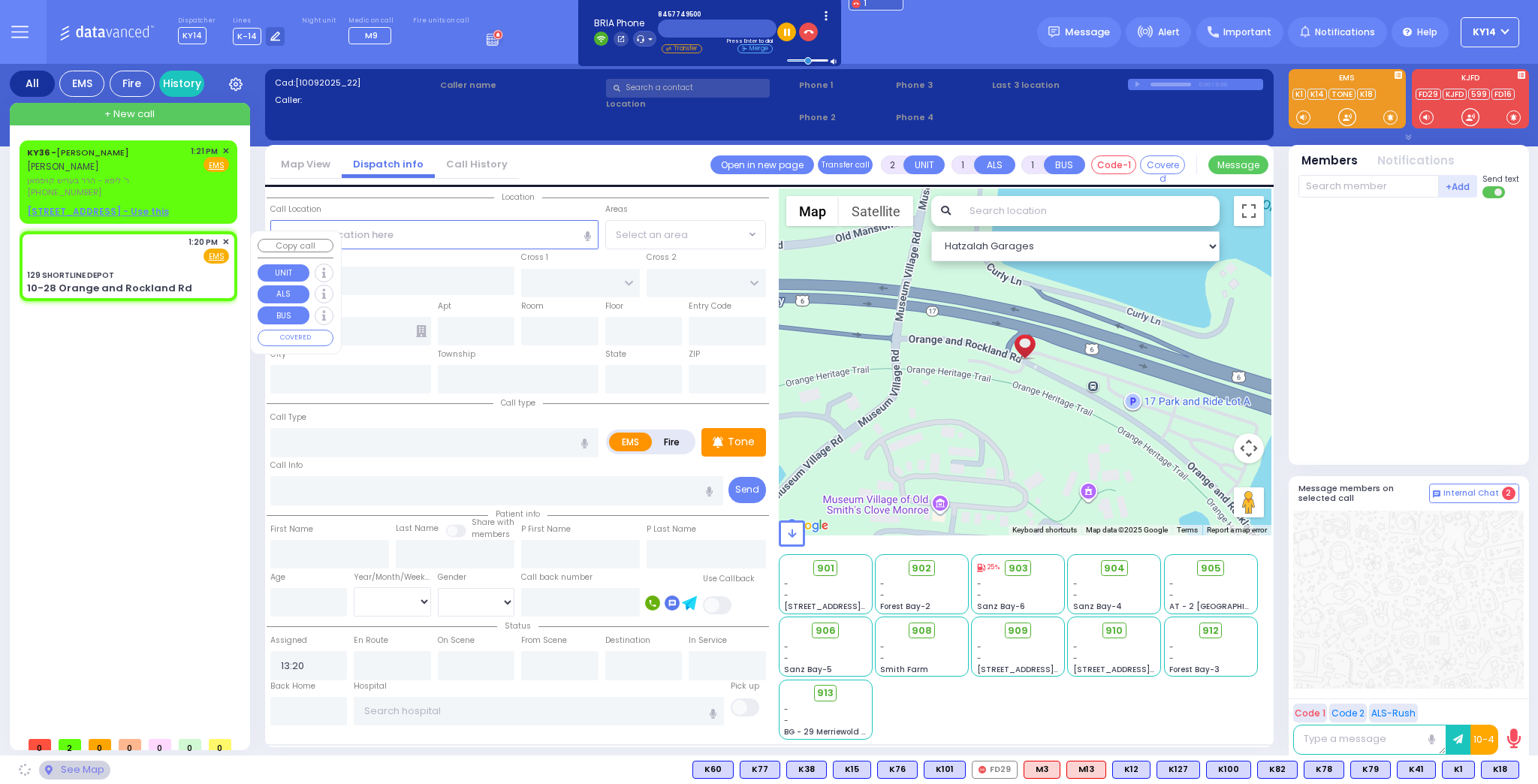
type input "129 SHORTLINE DEPOT"
type input "10-28 Orange and Rockland Rd"
type input "Monroe"
type input "[US_STATE]"
type input "10950"
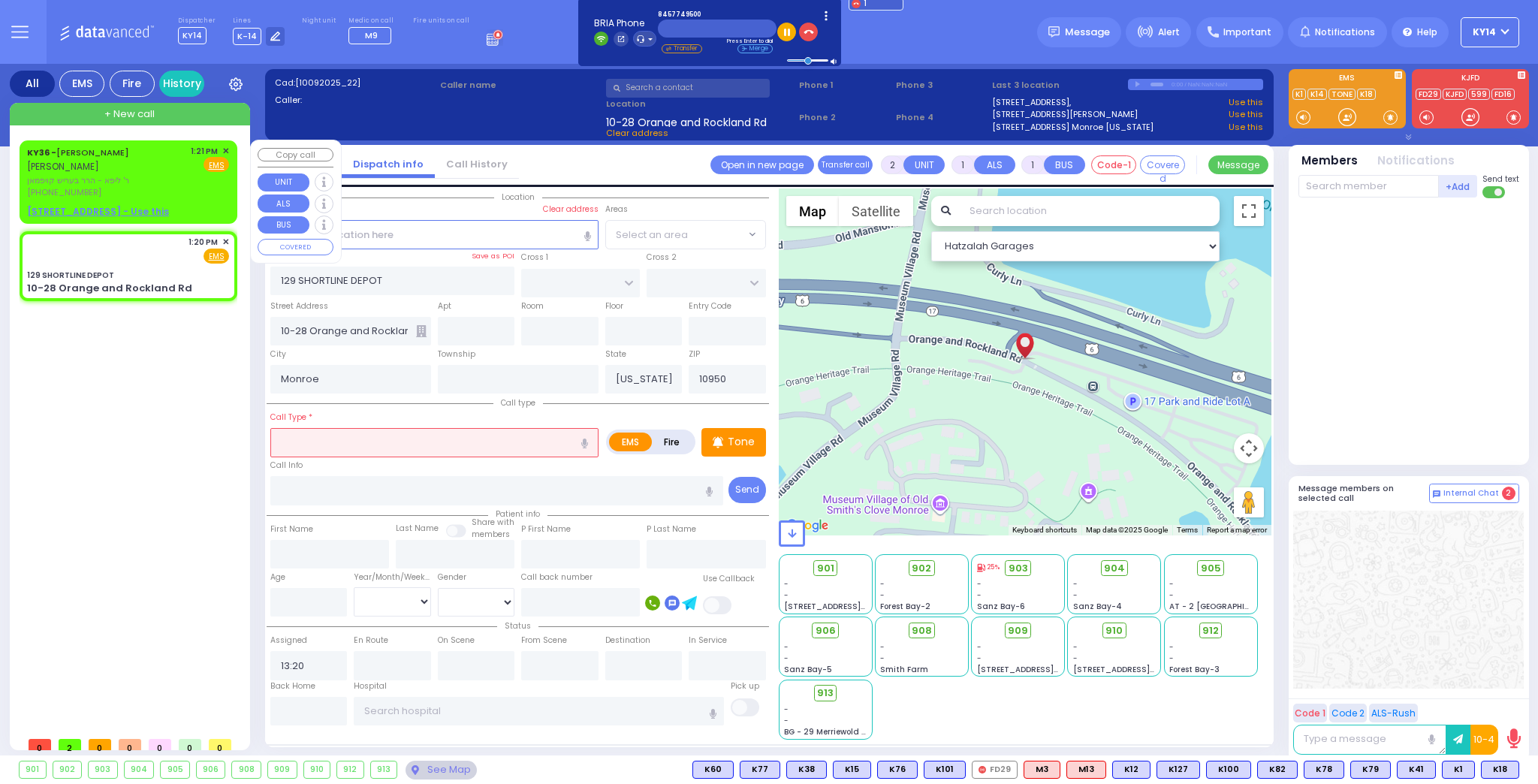
click at [157, 181] on span "ר' ליפא - הרר בעריש קויפמאן" at bounding box center [106, 181] width 159 height 13
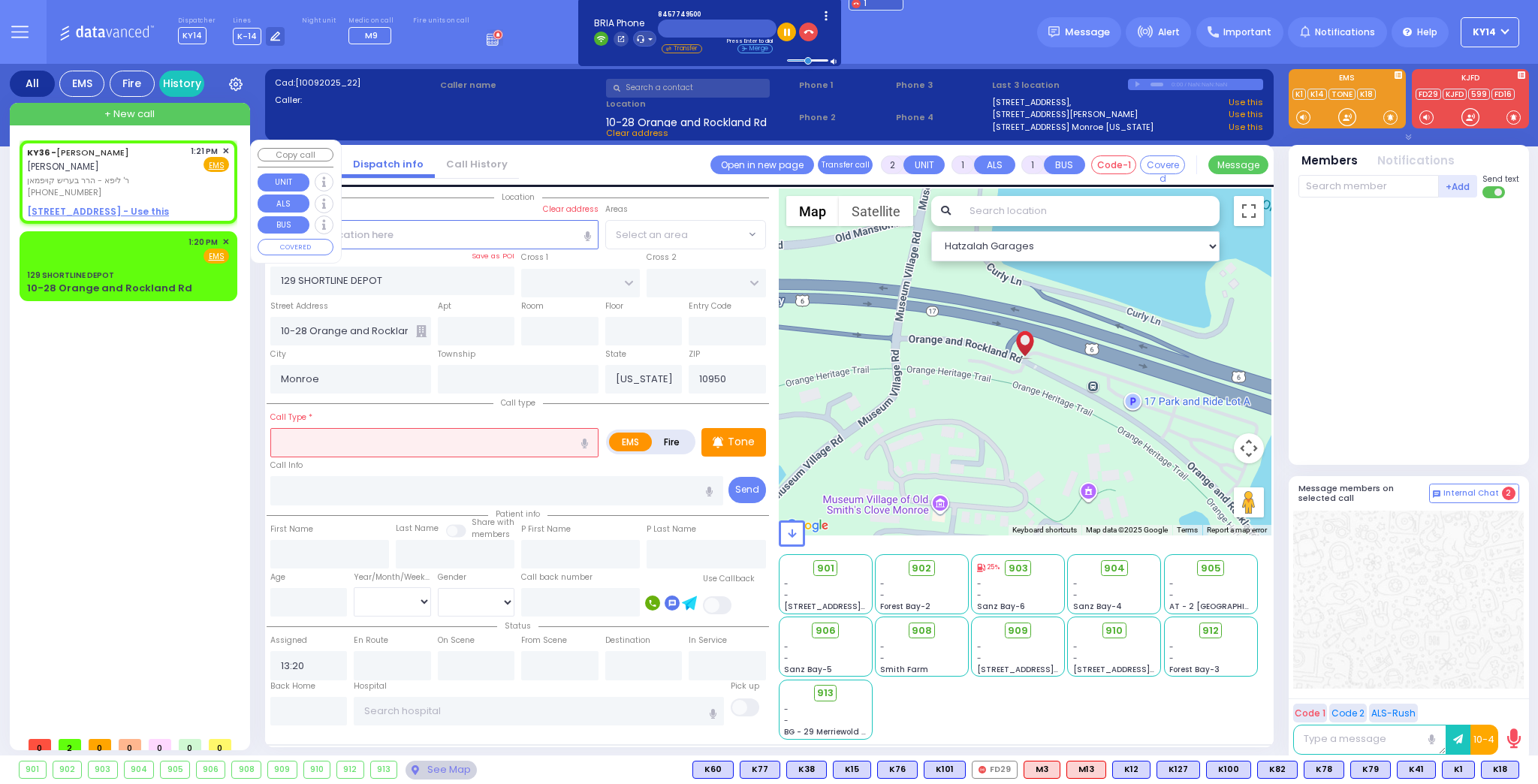
select select
radio input "true"
type input "[PERSON_NAME]"
select select
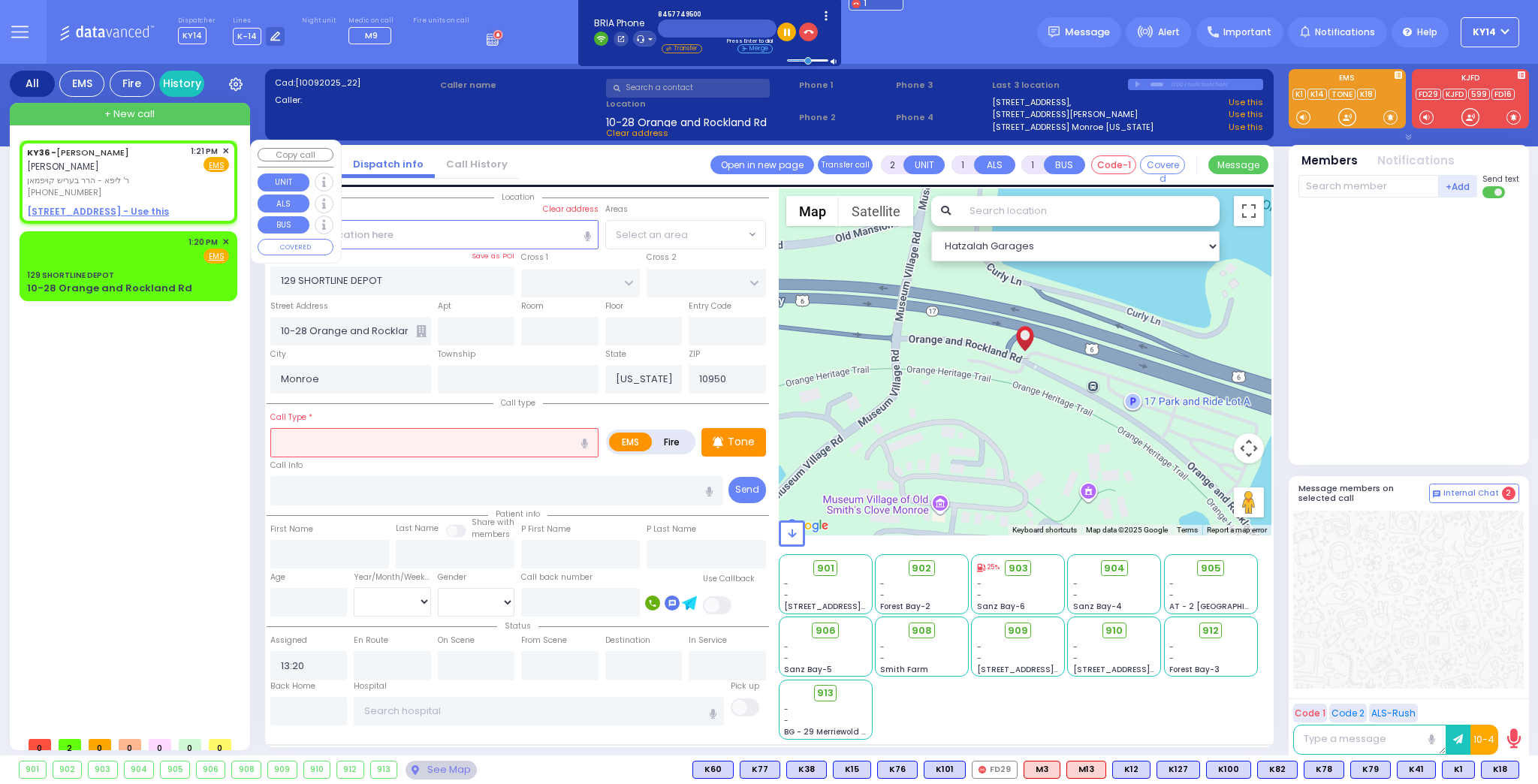
type input "13:21"
select select "Hatzalah Garages"
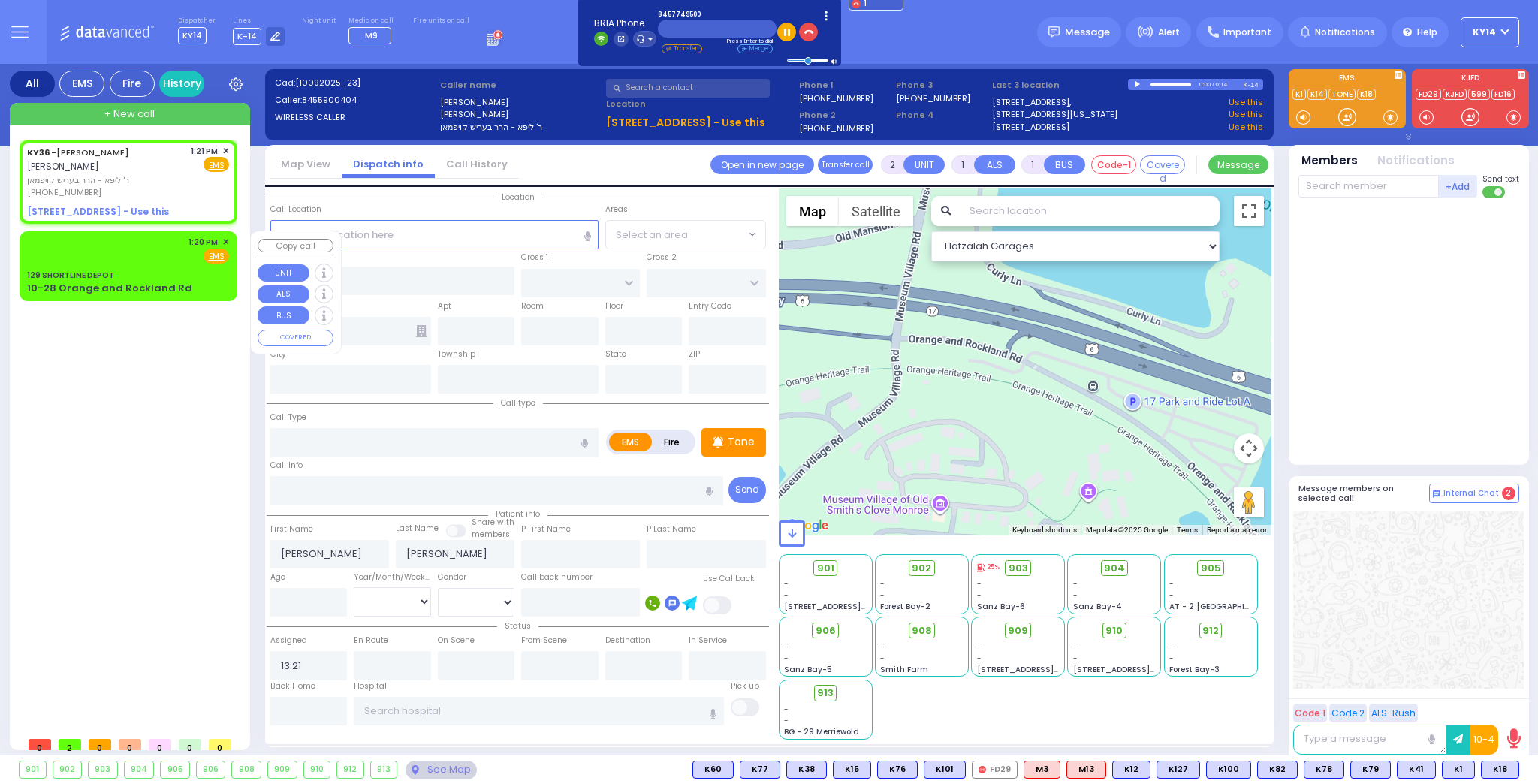
click at [143, 260] on div "1:20 PM ✕ Fire EMS" at bounding box center [128, 250] width 202 height 28
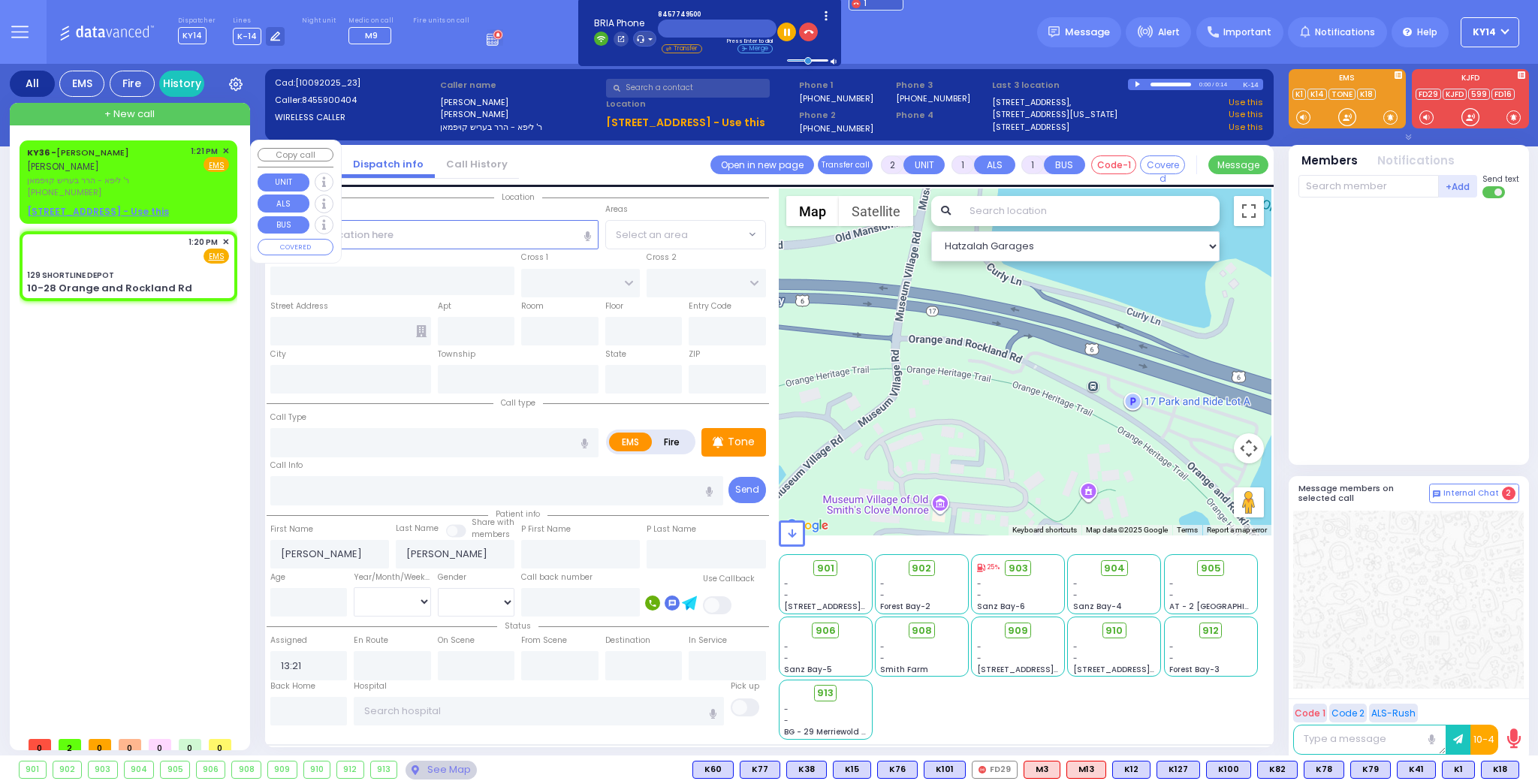
click at [145, 186] on div "[PHONE_NUMBER]" at bounding box center [106, 193] width 159 height 13
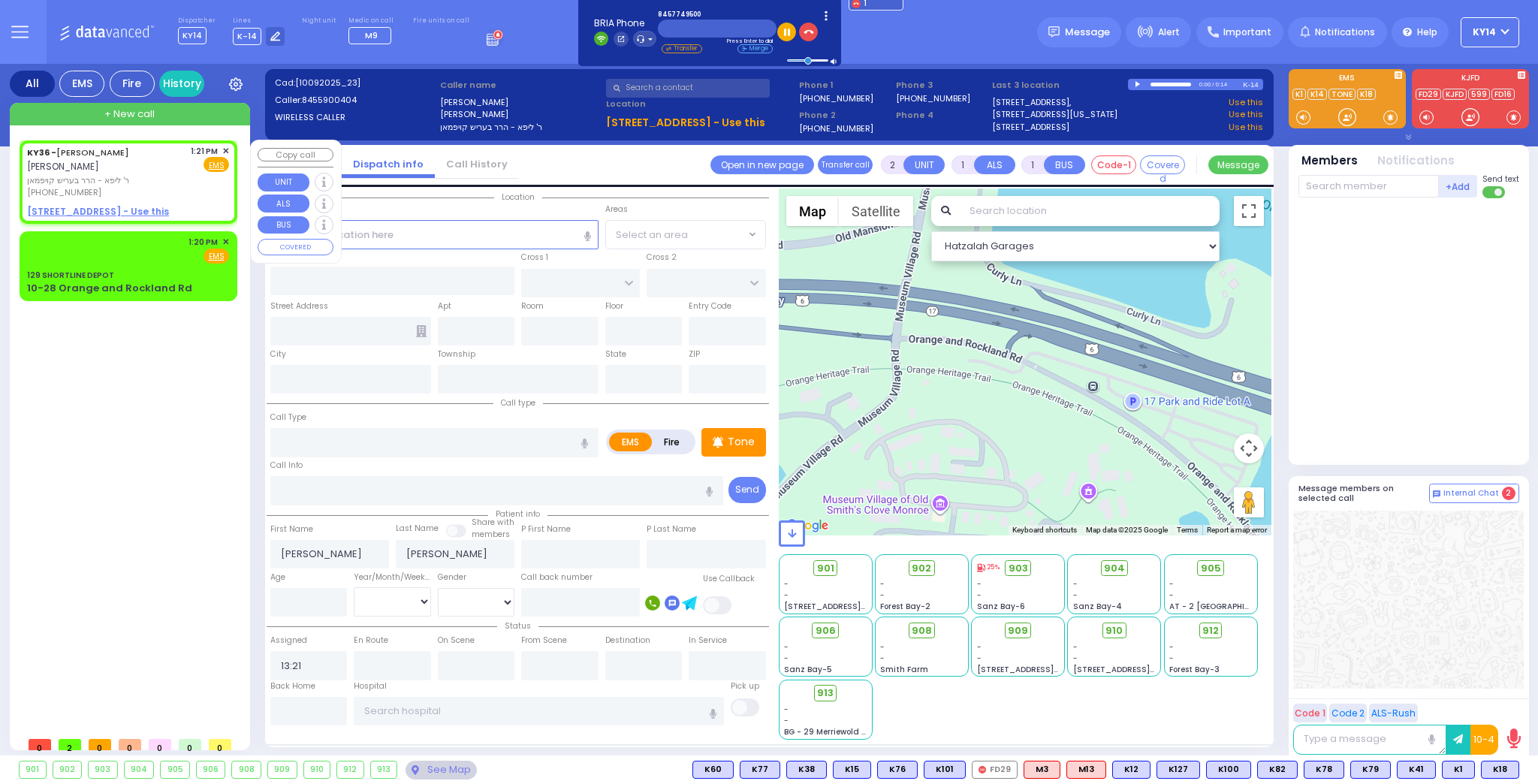
select select
radio input "true"
select select
radio input "true"
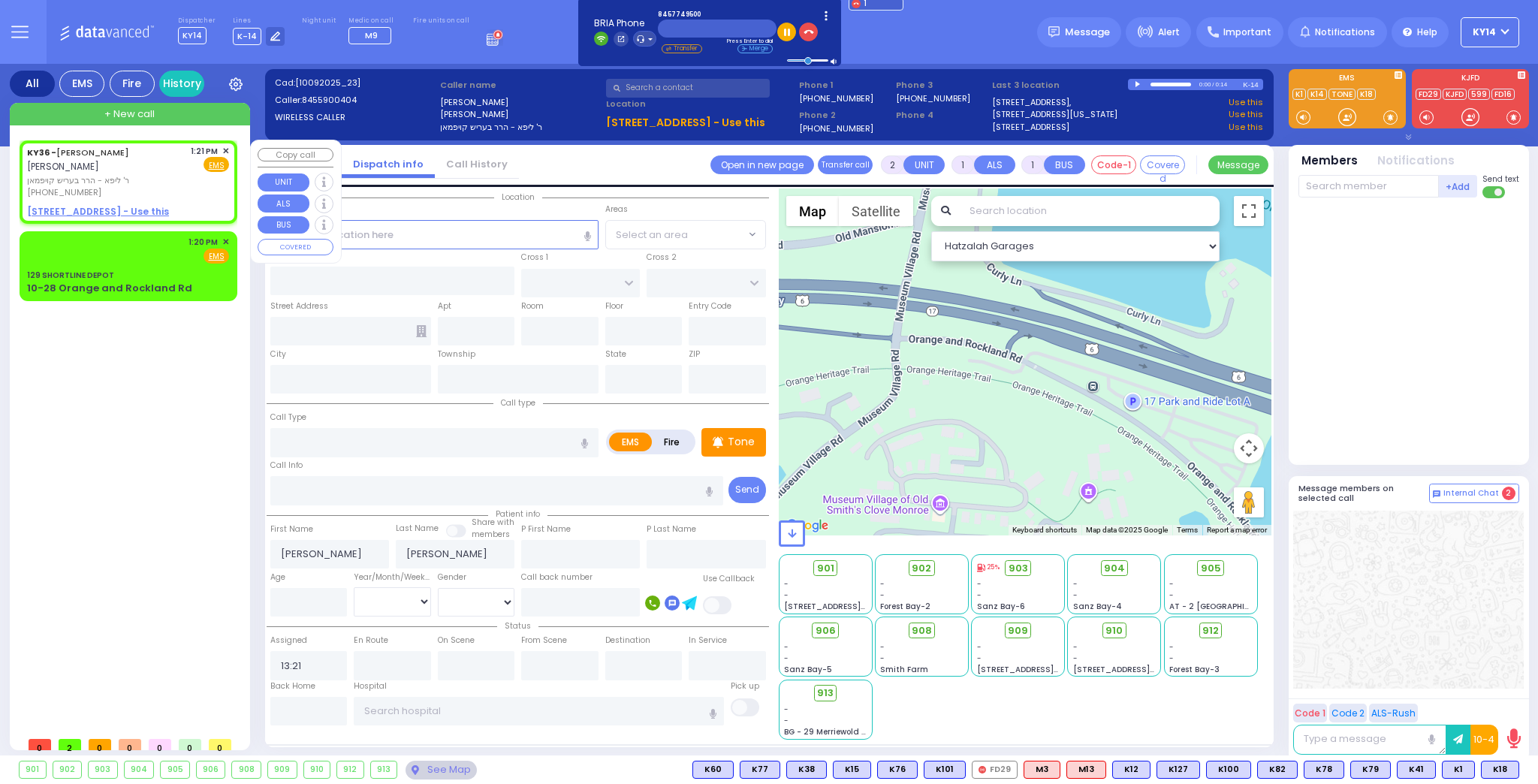
select select
type input "13:20"
select select "Hatzalah Garages"
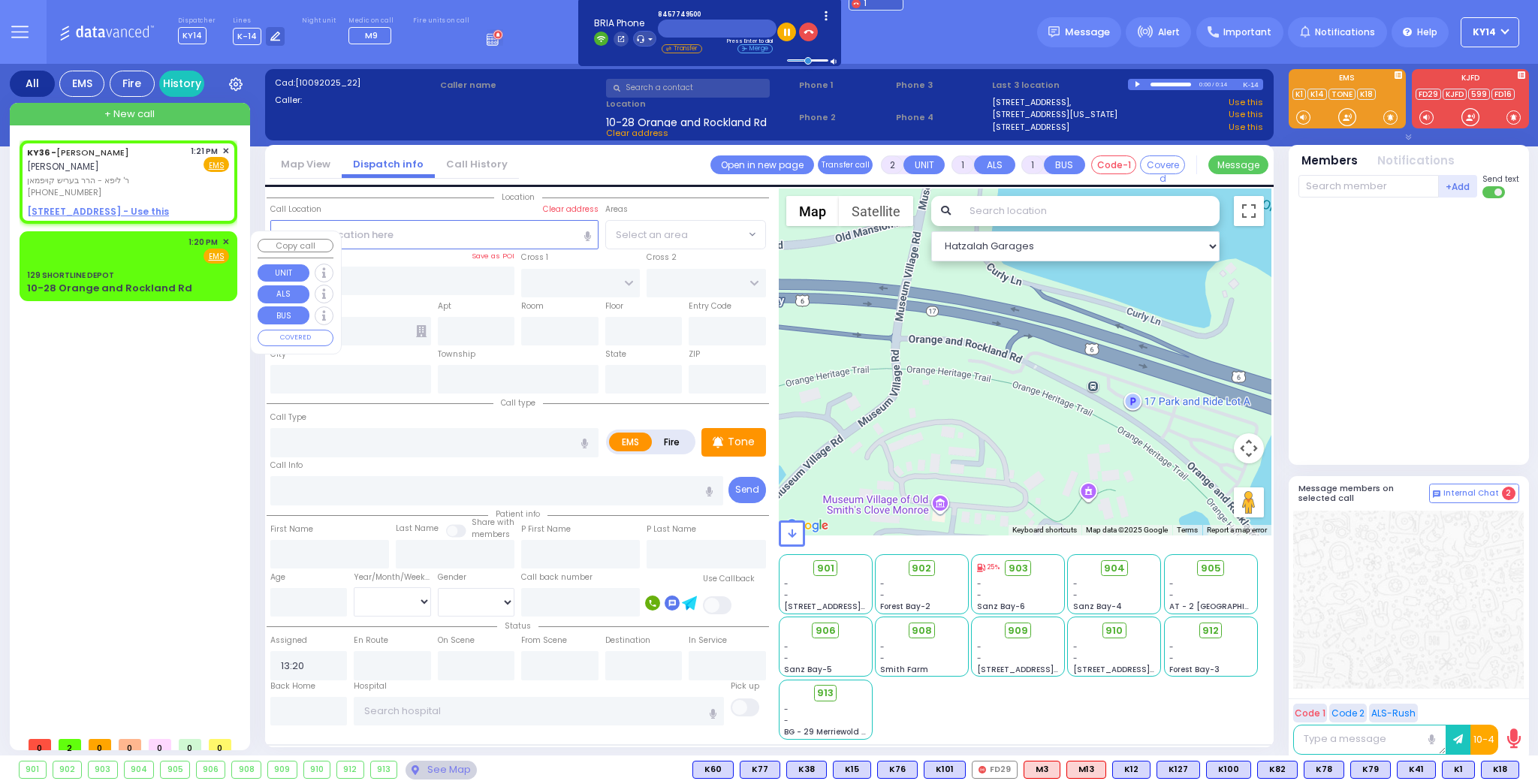
click at [151, 262] on div "1:20 PM ✕ Fire EMS" at bounding box center [128, 250] width 202 height 28
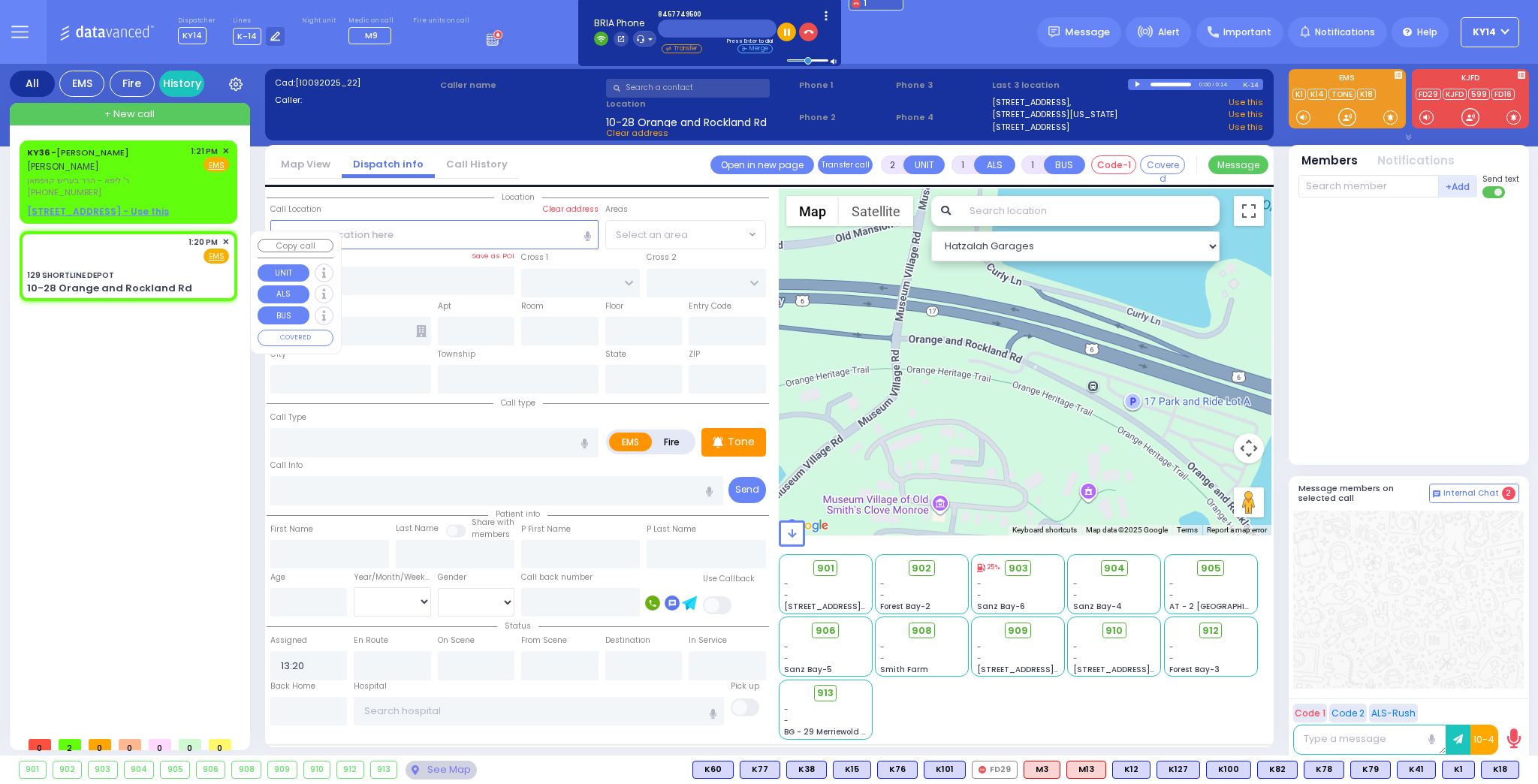
select select
radio input "true"
select select
select select "Hatzalah Garages"
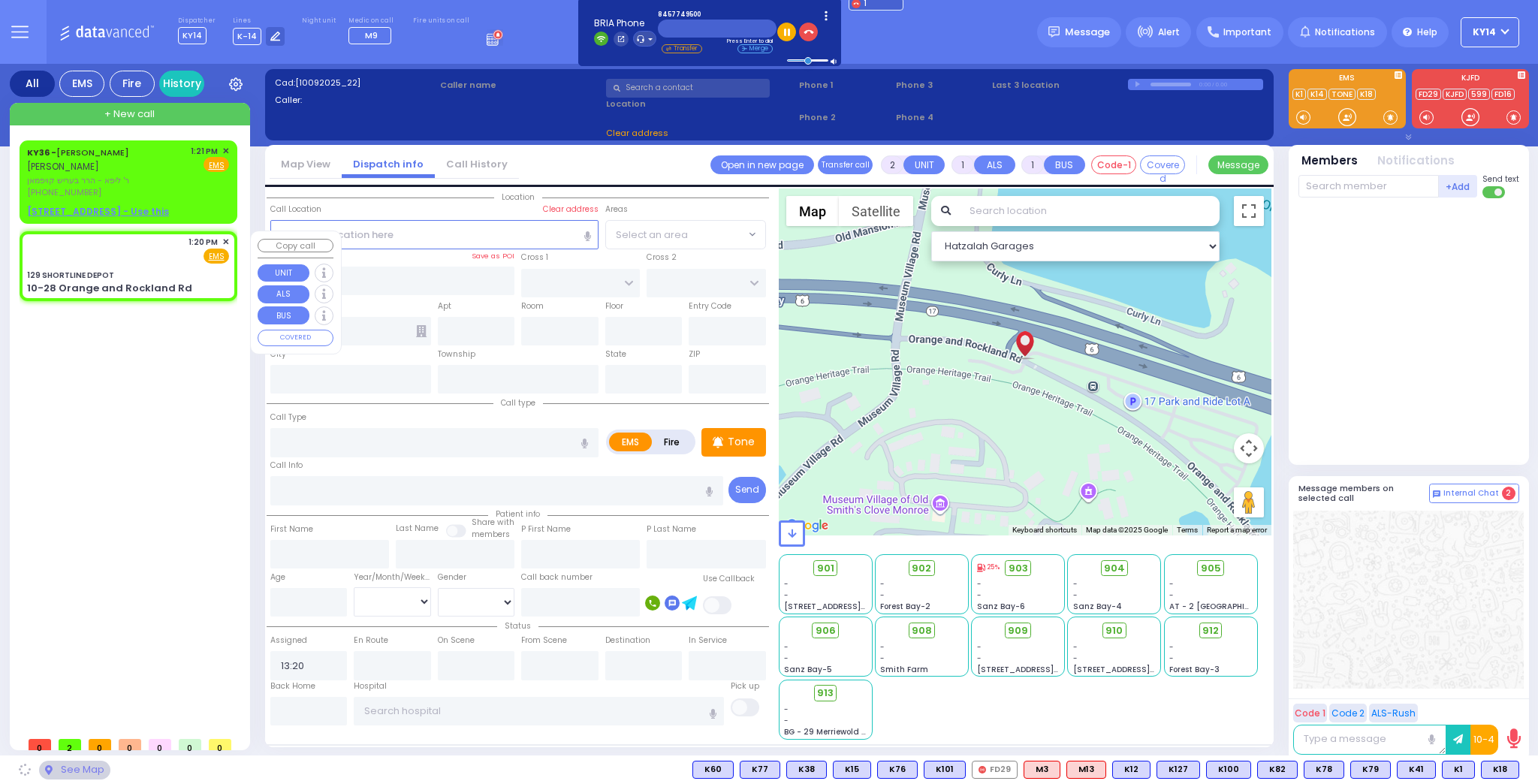
type input "129 SHORTLINE DEPOT"
type input "10-28 Orange and Rockland Rd"
type input "Monroe"
type input "[US_STATE]"
type input "10950"
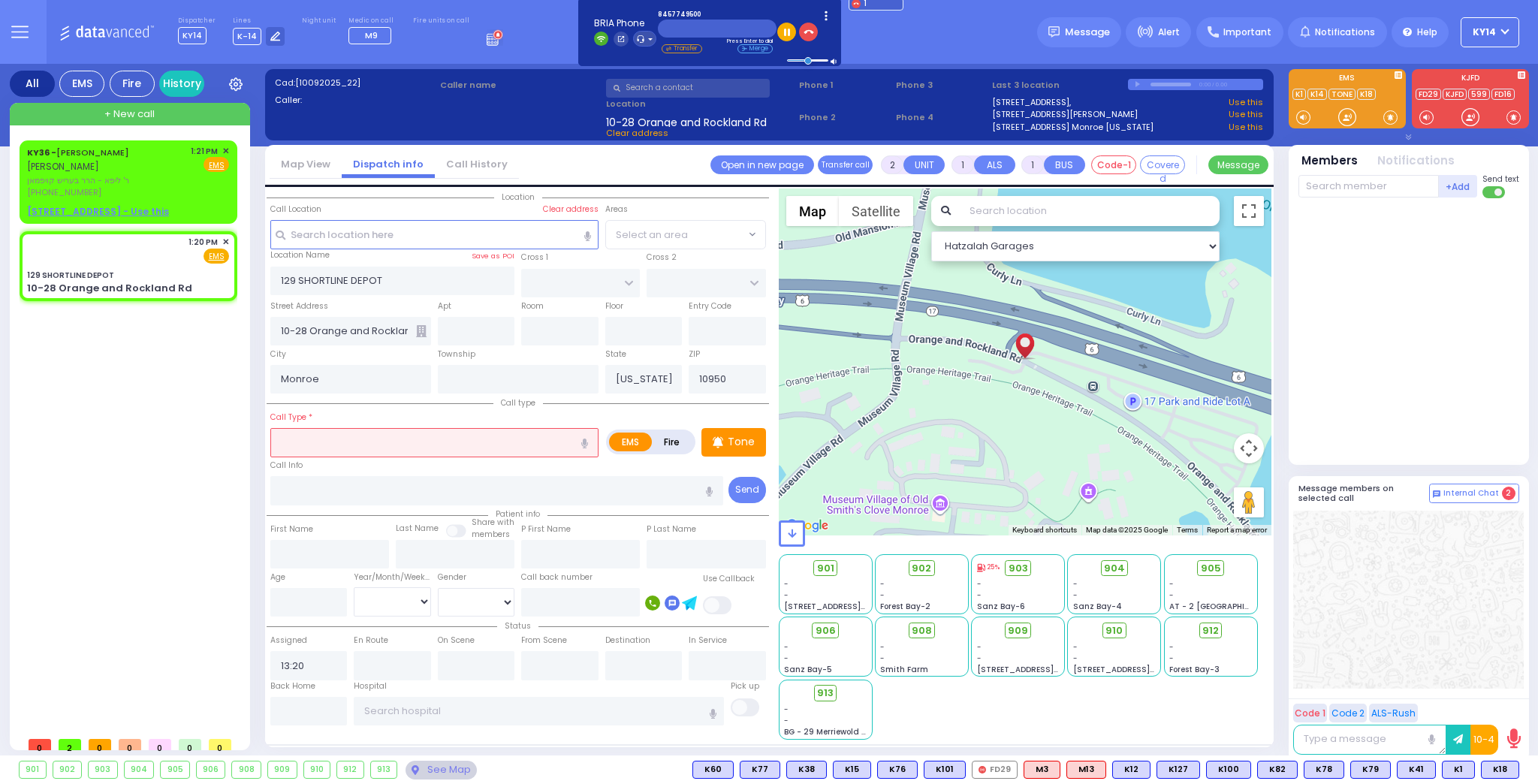
click at [1348, 270] on div at bounding box center [1410, 328] width 224 height 248
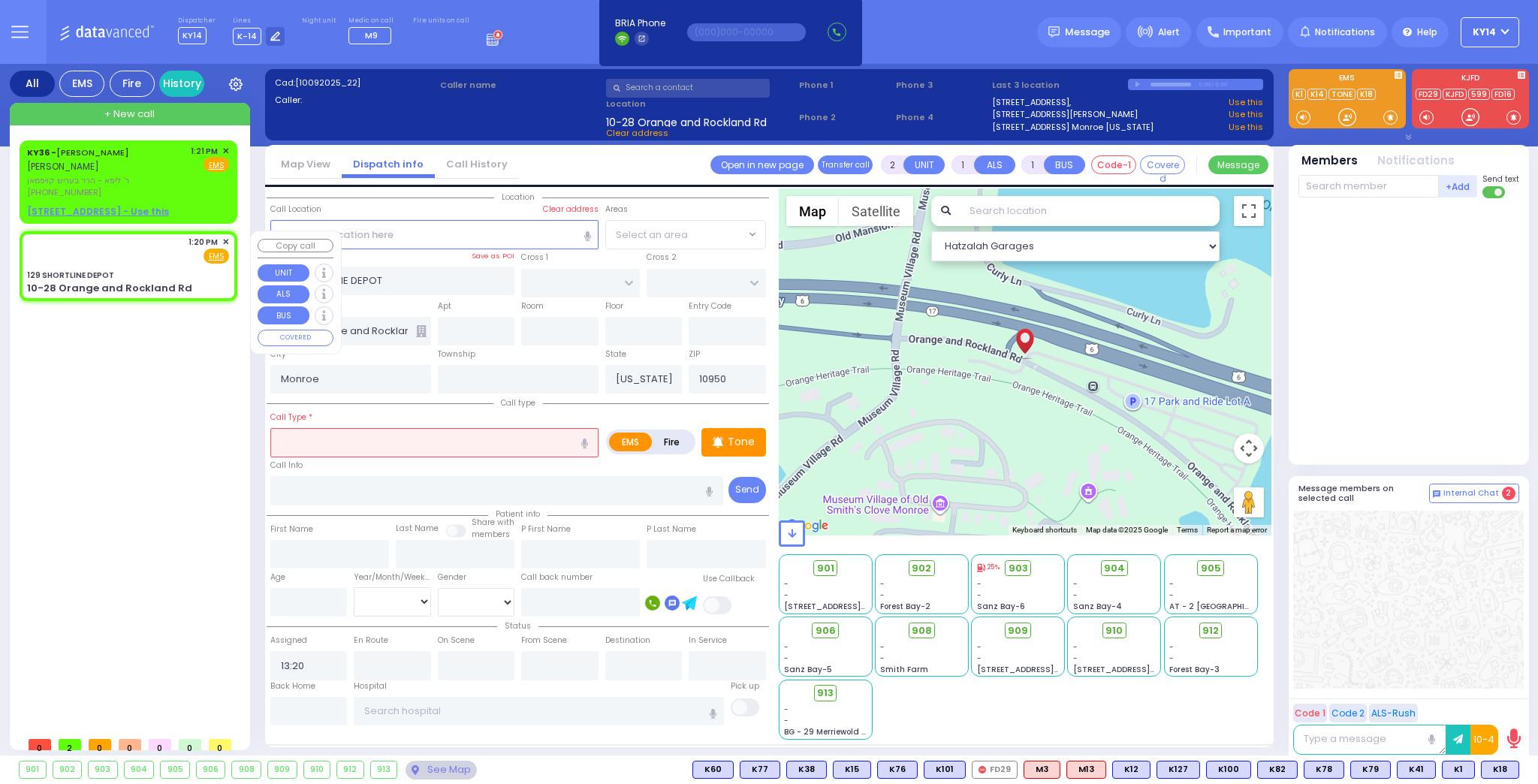
click at [162, 256] on div "1:20 PM ✕ Fire EMS" at bounding box center [128, 250] width 202 height 28
select select
radio input "true"
select select
select select "Hatzalah Garages"
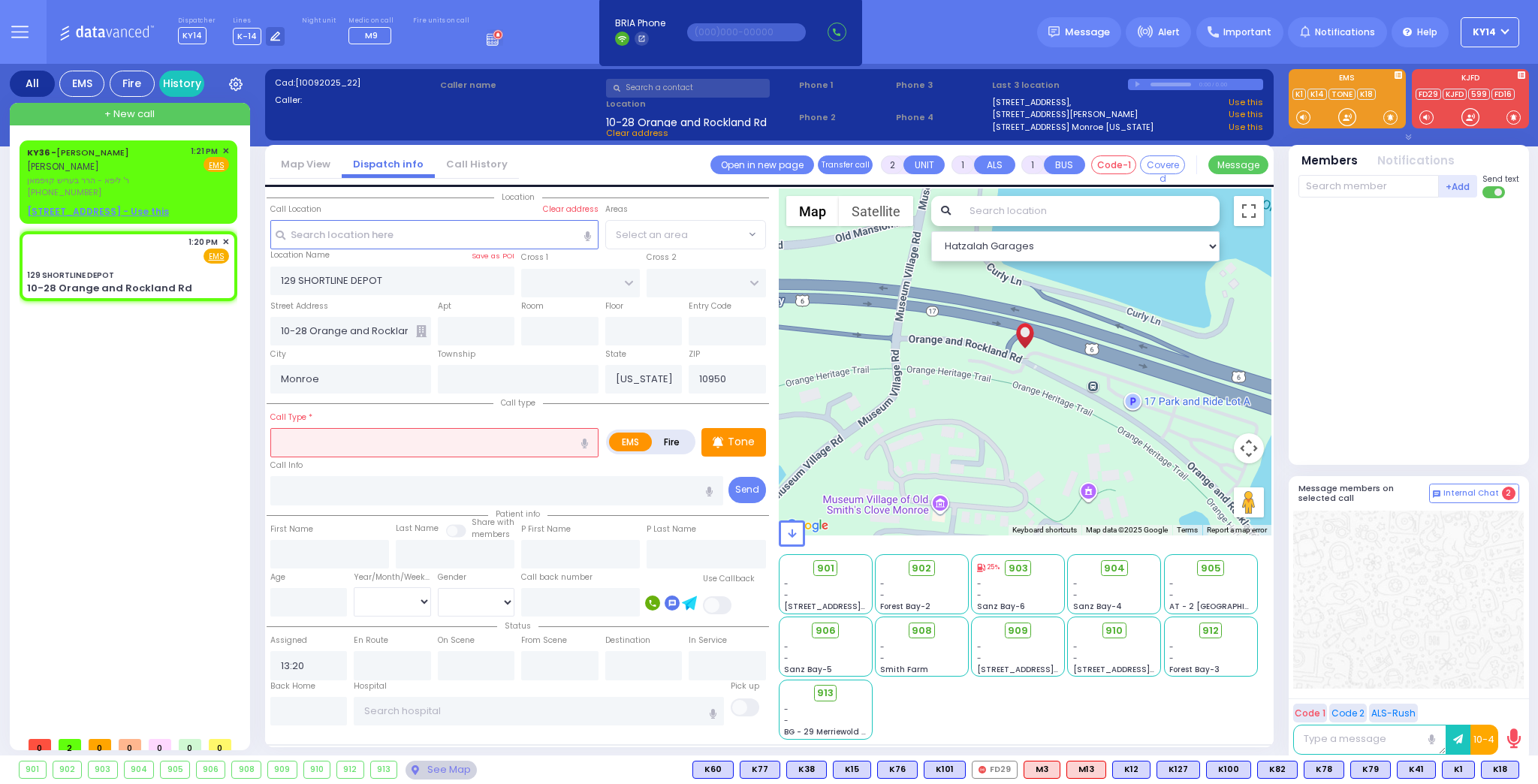
click at [539, 438] on input "text" at bounding box center [434, 442] width 328 height 28
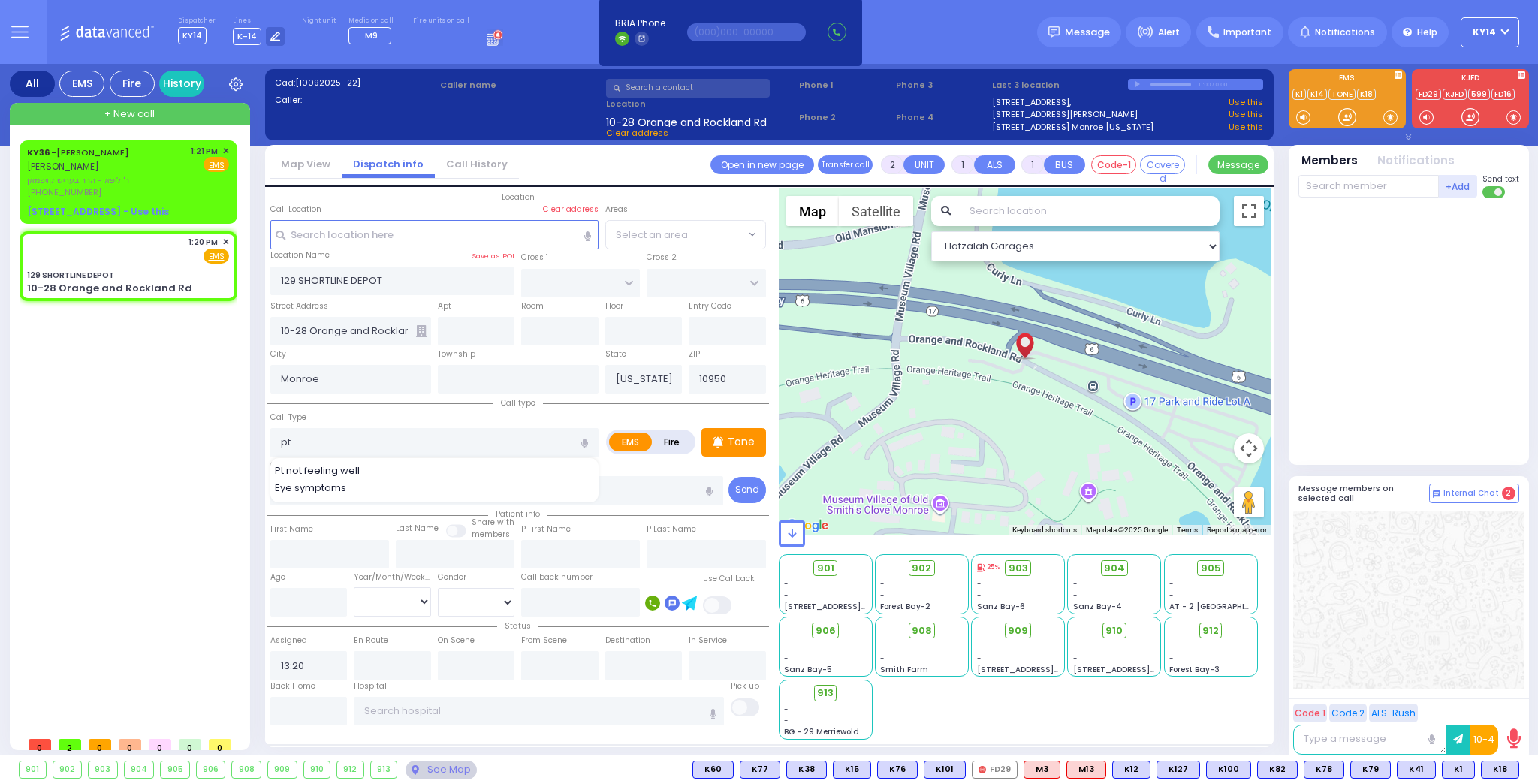
click at [365, 464] on div "Pt not feeling well" at bounding box center [435, 470] width 321 height 15
type input "Pt not feeling well"
type input "1"
type input "0"
click at [739, 442] on p "Tone" at bounding box center [741, 441] width 27 height 15
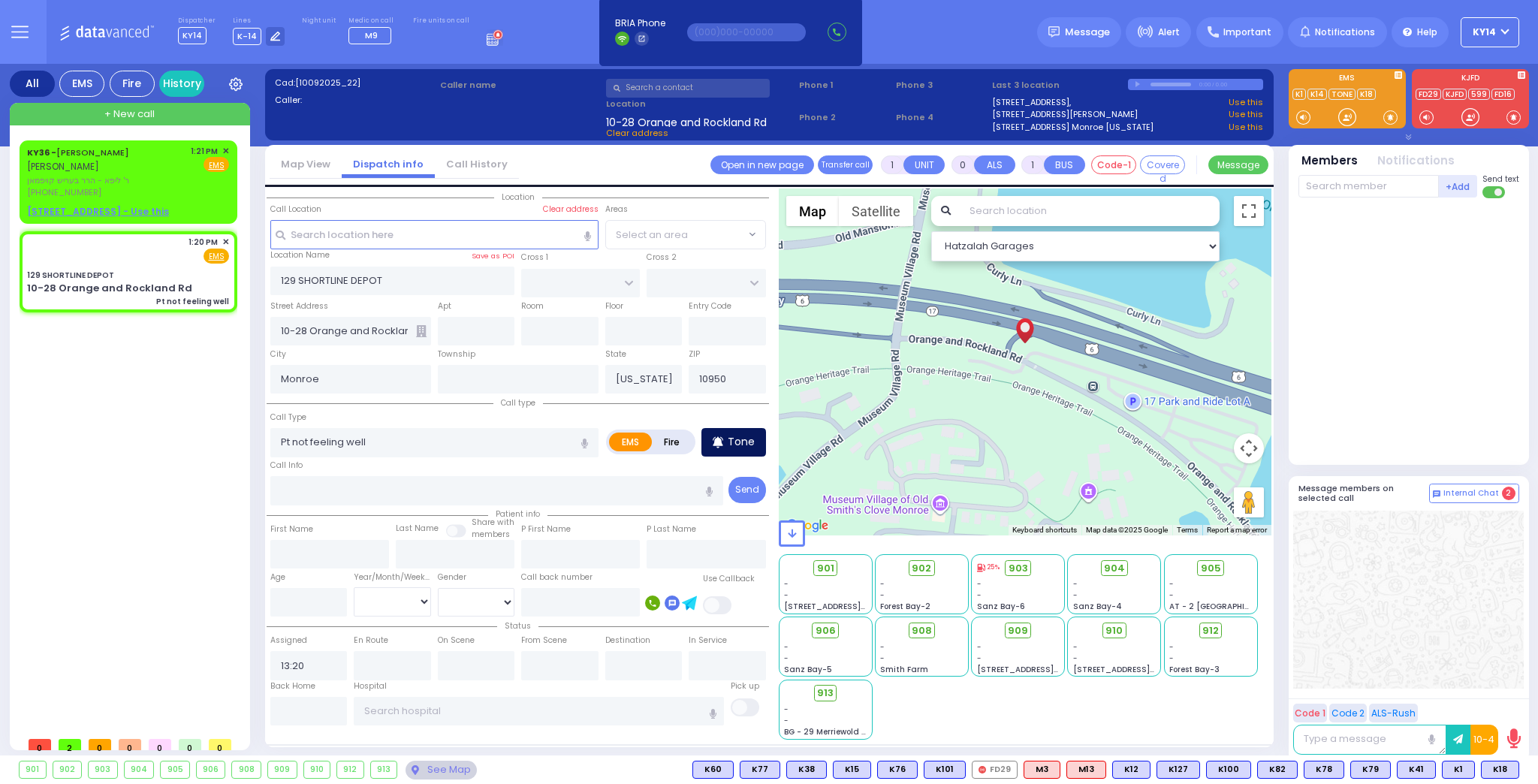
select select
radio input "true"
select select
select select "Hatzalah Garages"
click at [736, 442] on p "Tone" at bounding box center [741, 441] width 27 height 15
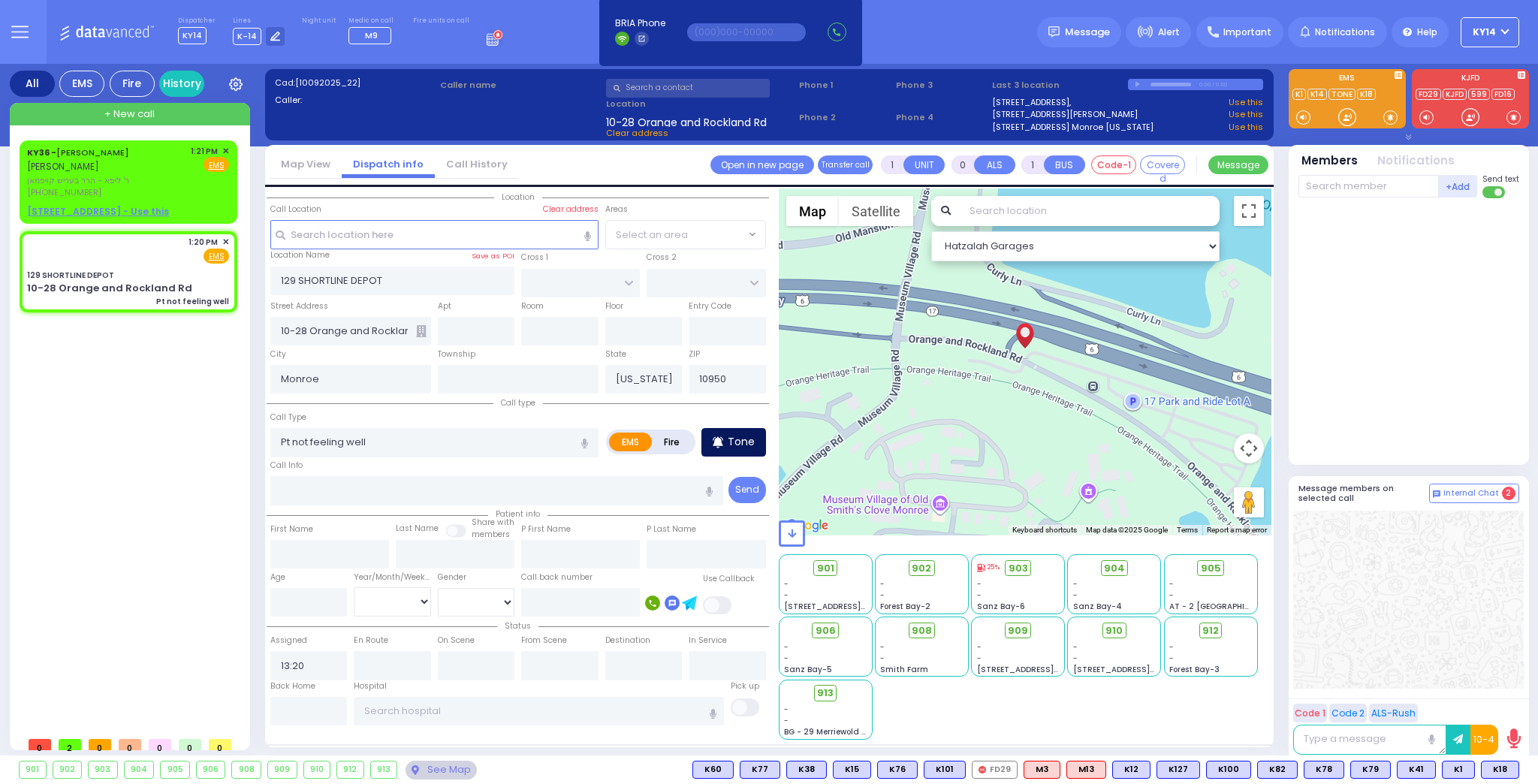
click at [745, 440] on p "Tone" at bounding box center [741, 441] width 27 height 15
click at [1372, 364] on div at bounding box center [1410, 328] width 224 height 248
click at [734, 442] on p "Tone" at bounding box center [741, 441] width 27 height 15
click at [1500, 773] on span "K54" at bounding box center [1498, 769] width 40 height 16
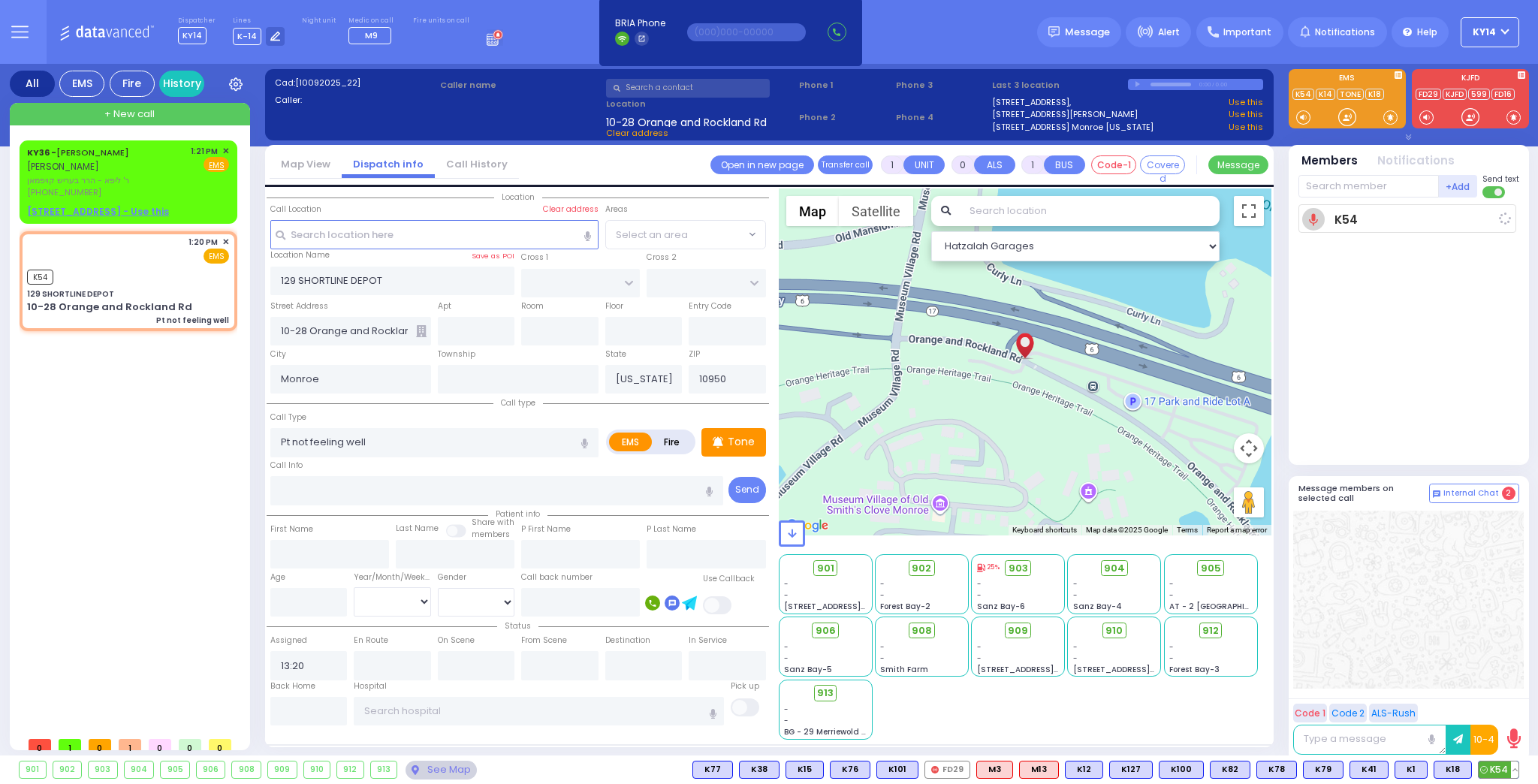
select select
radio input "true"
select select
type input "13:26"
select select "Hatzalah Garages"
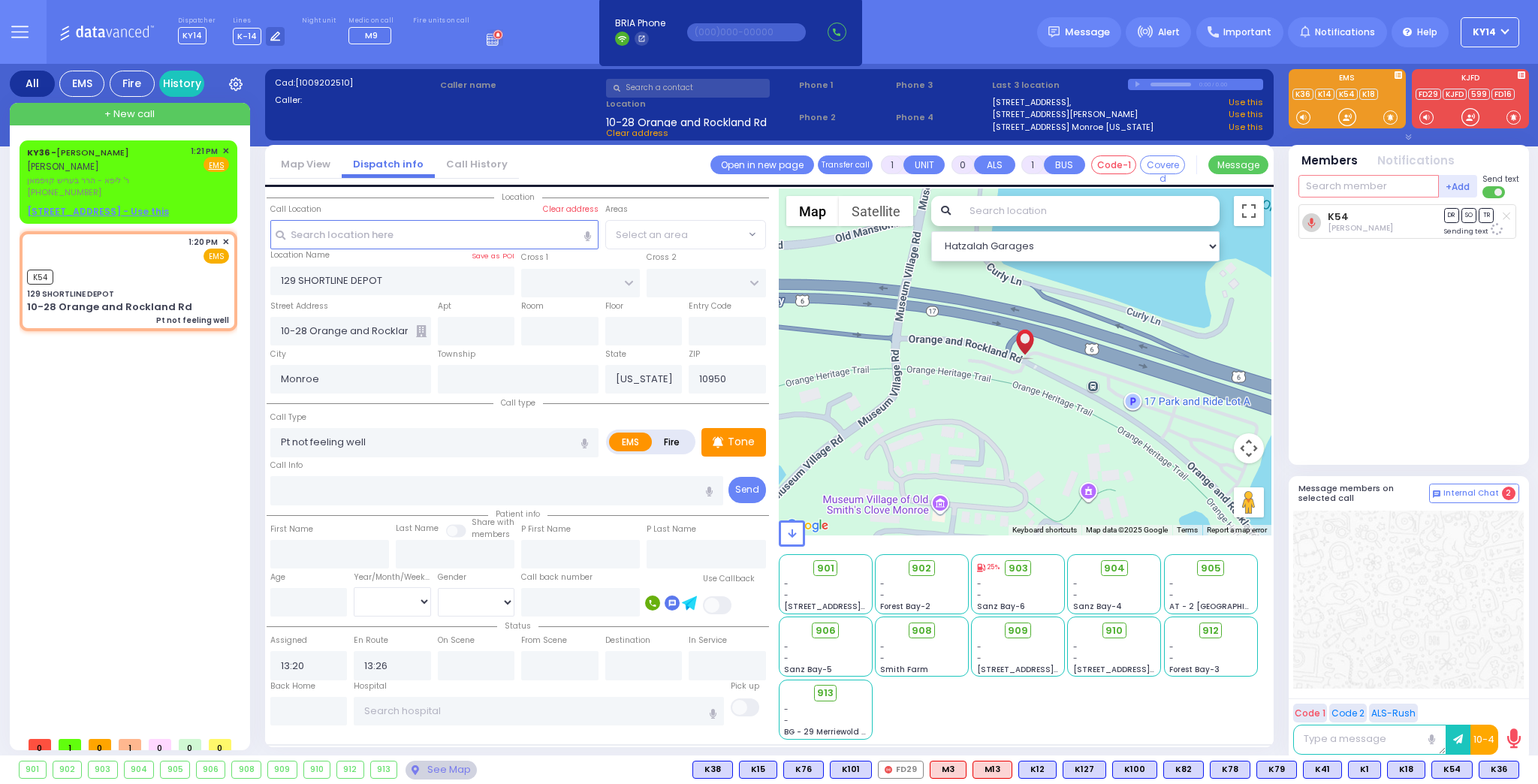
drag, startPoint x: 1392, startPoint y: 187, endPoint x: 1401, endPoint y: 194, distance: 11.4
click at [1396, 190] on input "text" at bounding box center [1369, 186] width 141 height 23
type input "36"
select select
radio input "true"
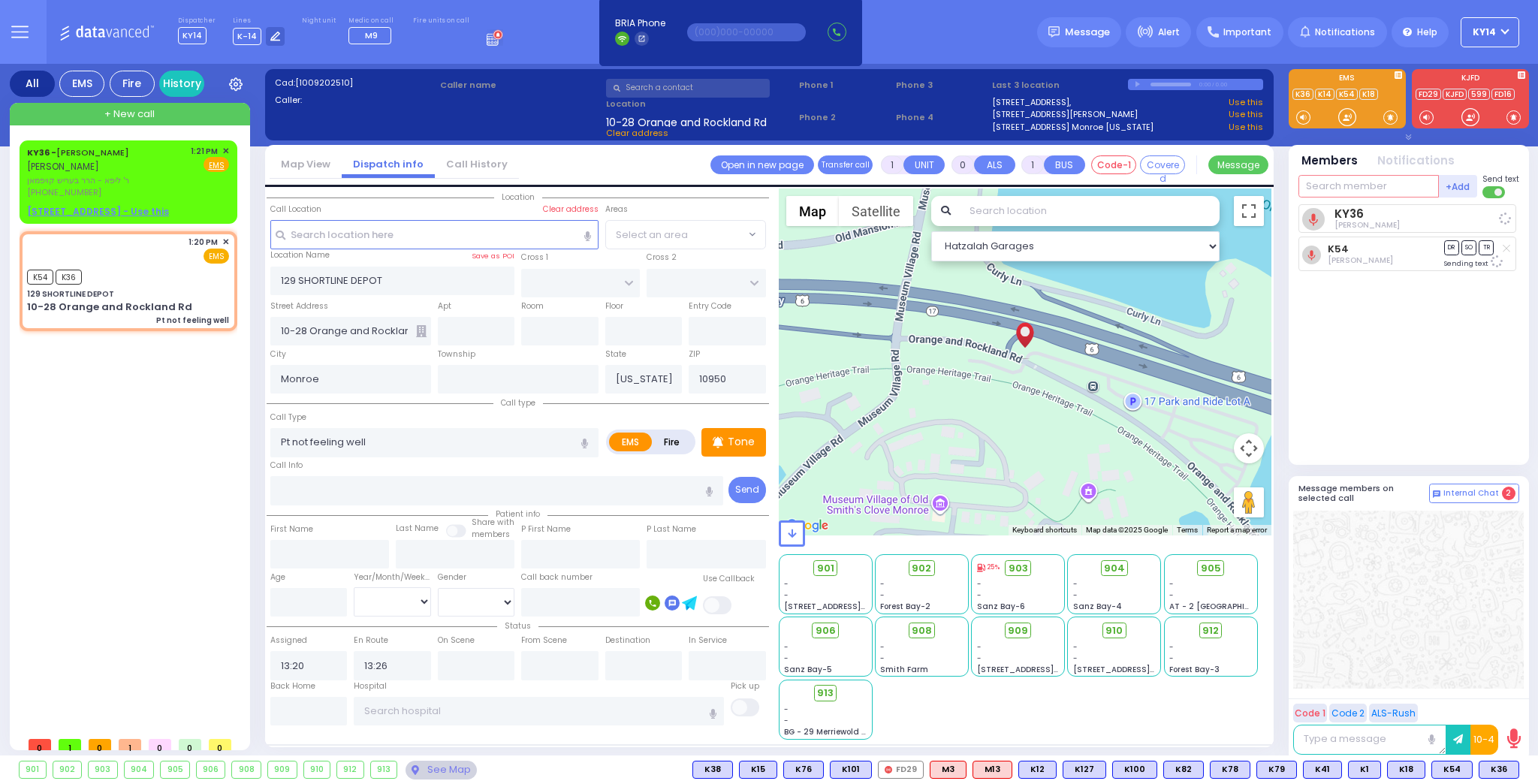
select select
select select "Hatzalah Garages"
click at [1451, 255] on span "DR" at bounding box center [1452, 254] width 15 height 15
select select
radio input "true"
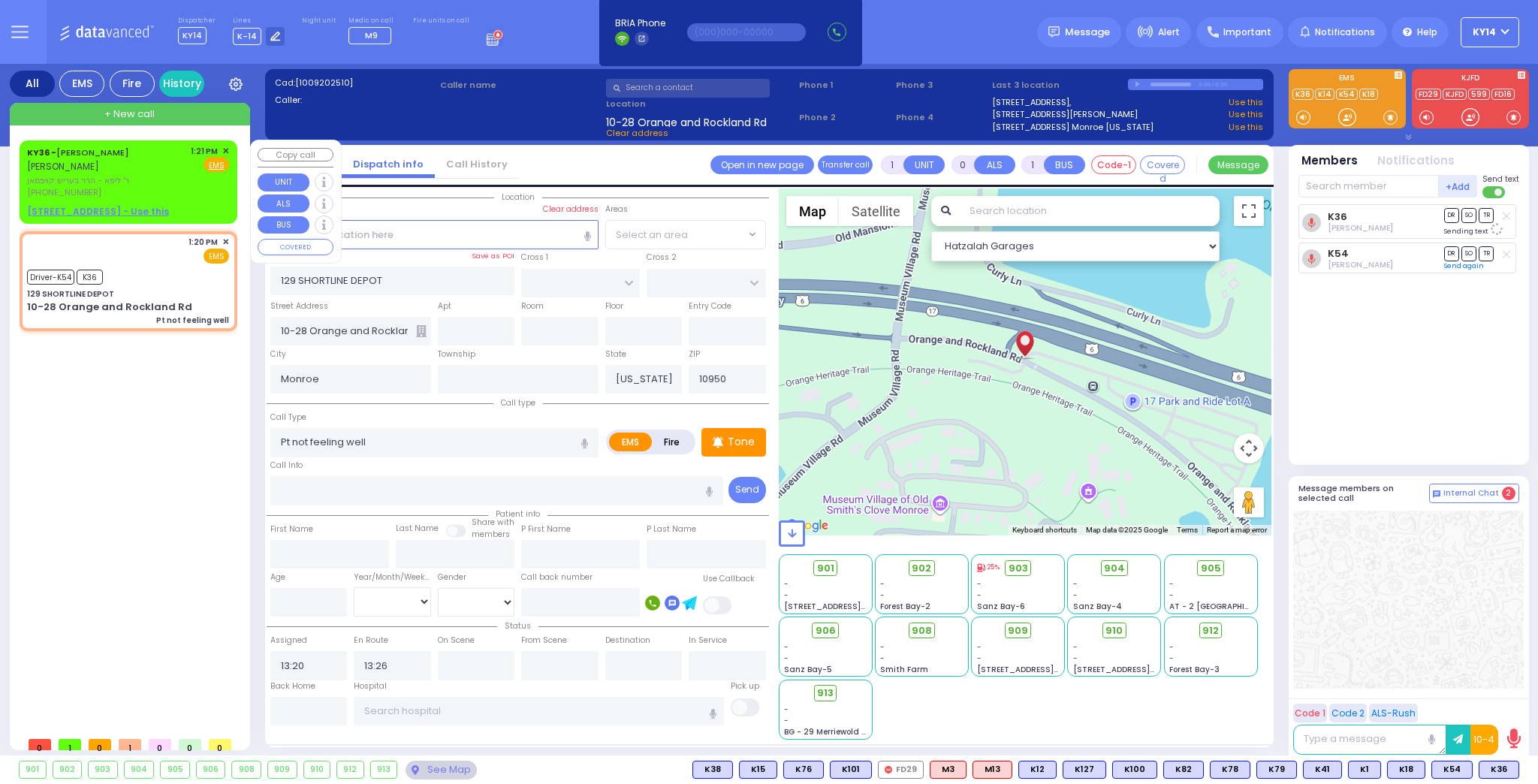
select select
select select "Hatzalah Garages"
click at [224, 151] on span "✕" at bounding box center [225, 151] width 7 height 13
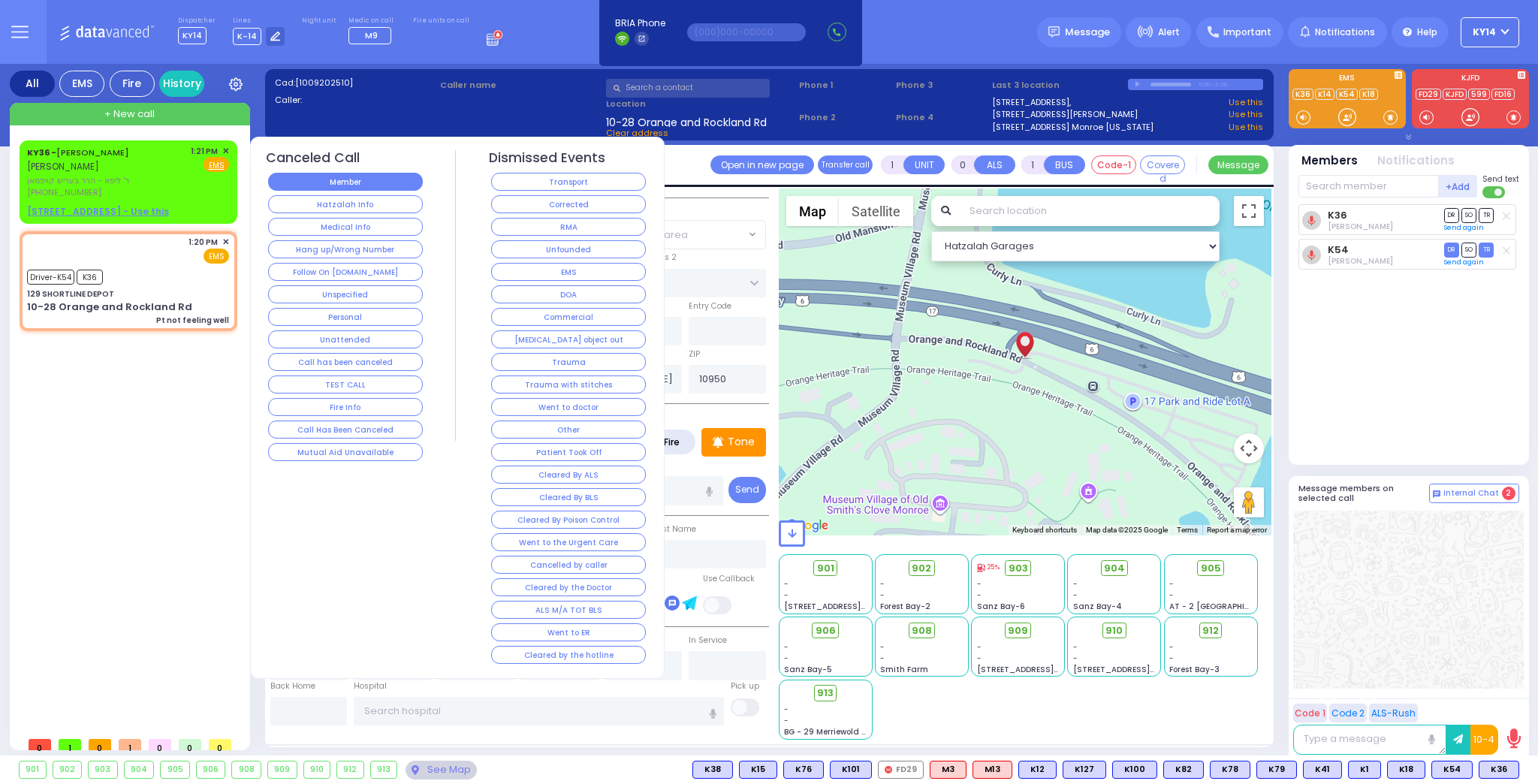
click at [356, 181] on button "Member" at bounding box center [345, 181] width 155 height 18
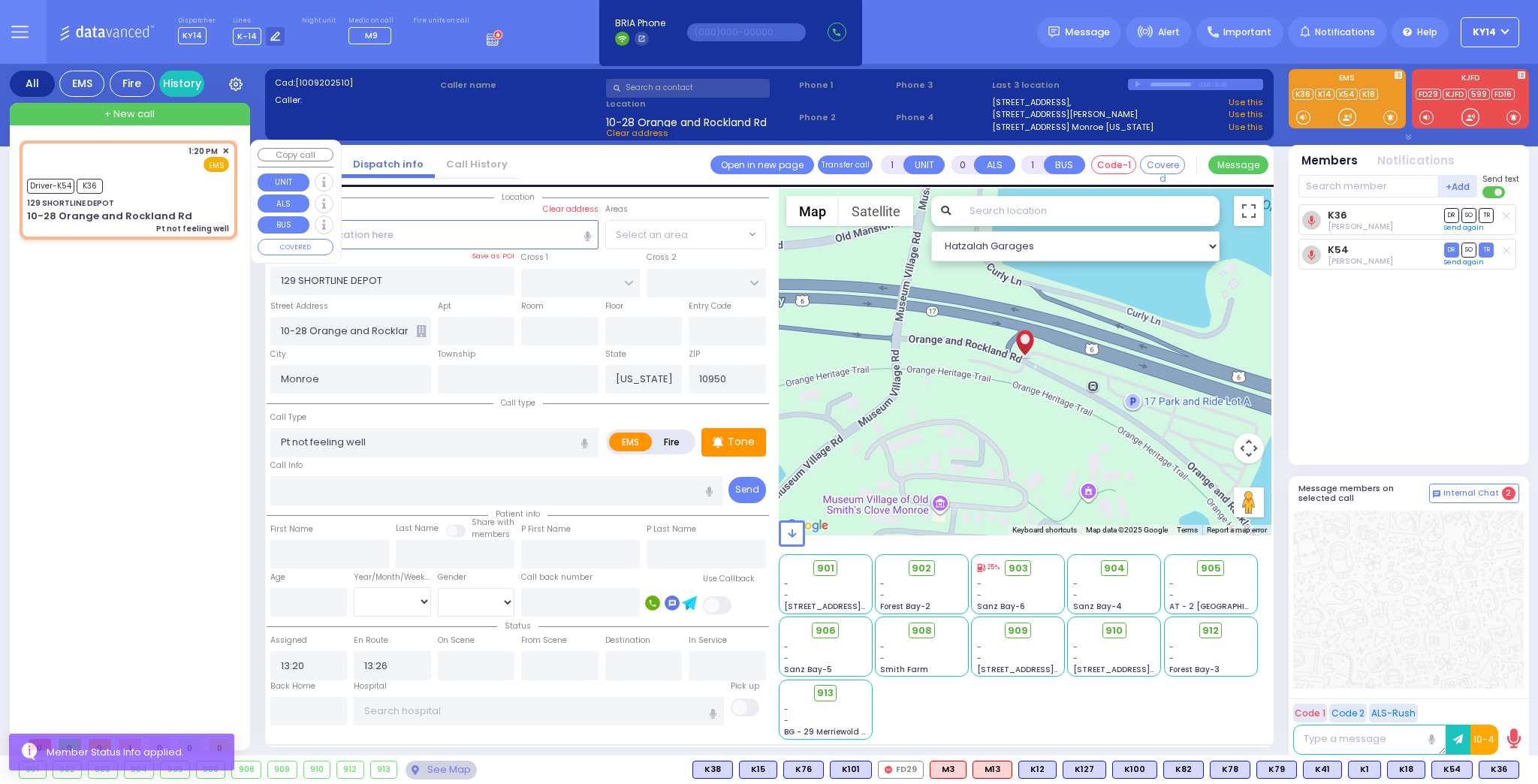
click at [168, 184] on div "Driver-K54 K36" at bounding box center [128, 184] width 202 height 19
select select
radio input "true"
select select
select select "Hatzalah Garages"
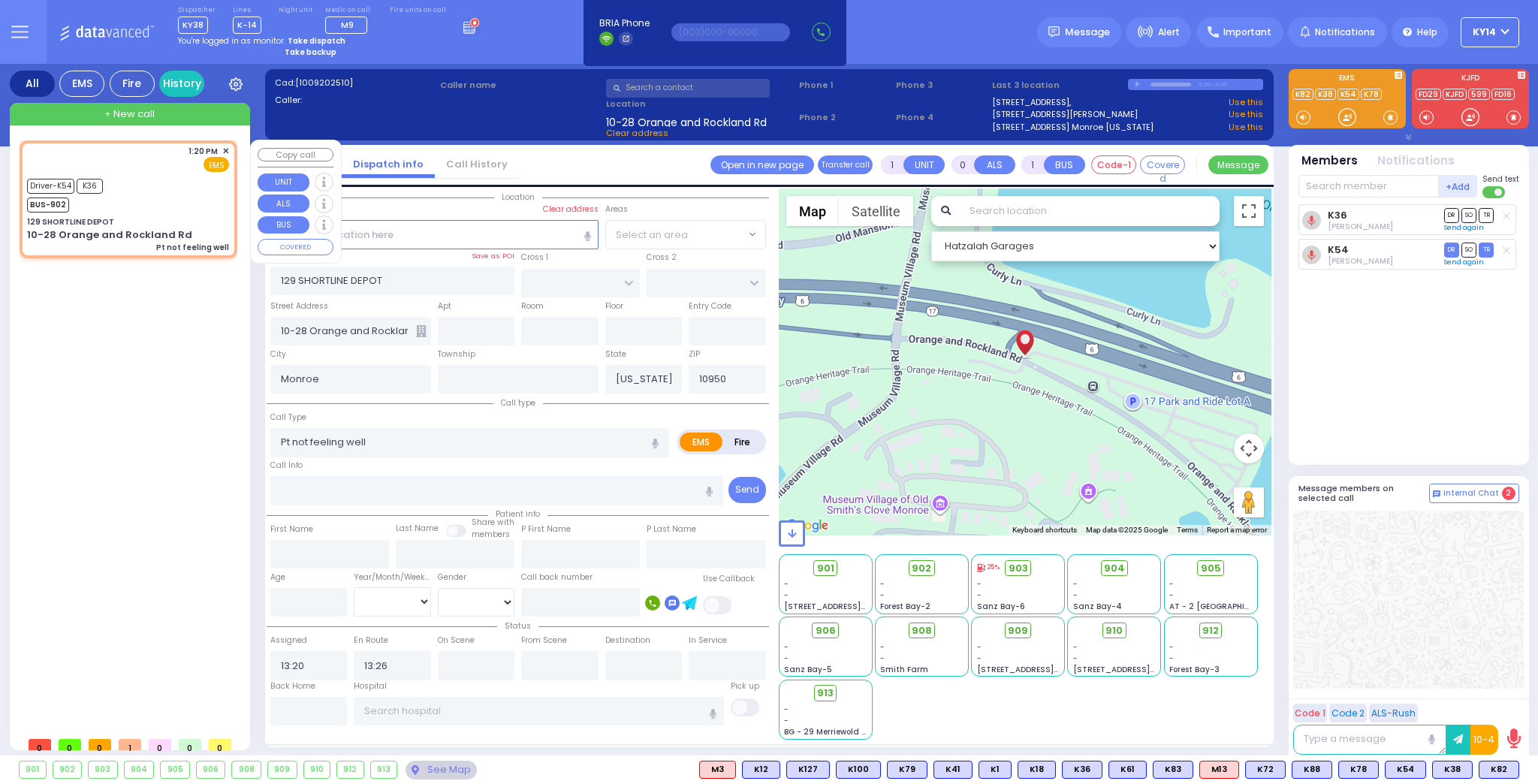
select select
radio input "true"
select select
select select "Hatzalah Garages"
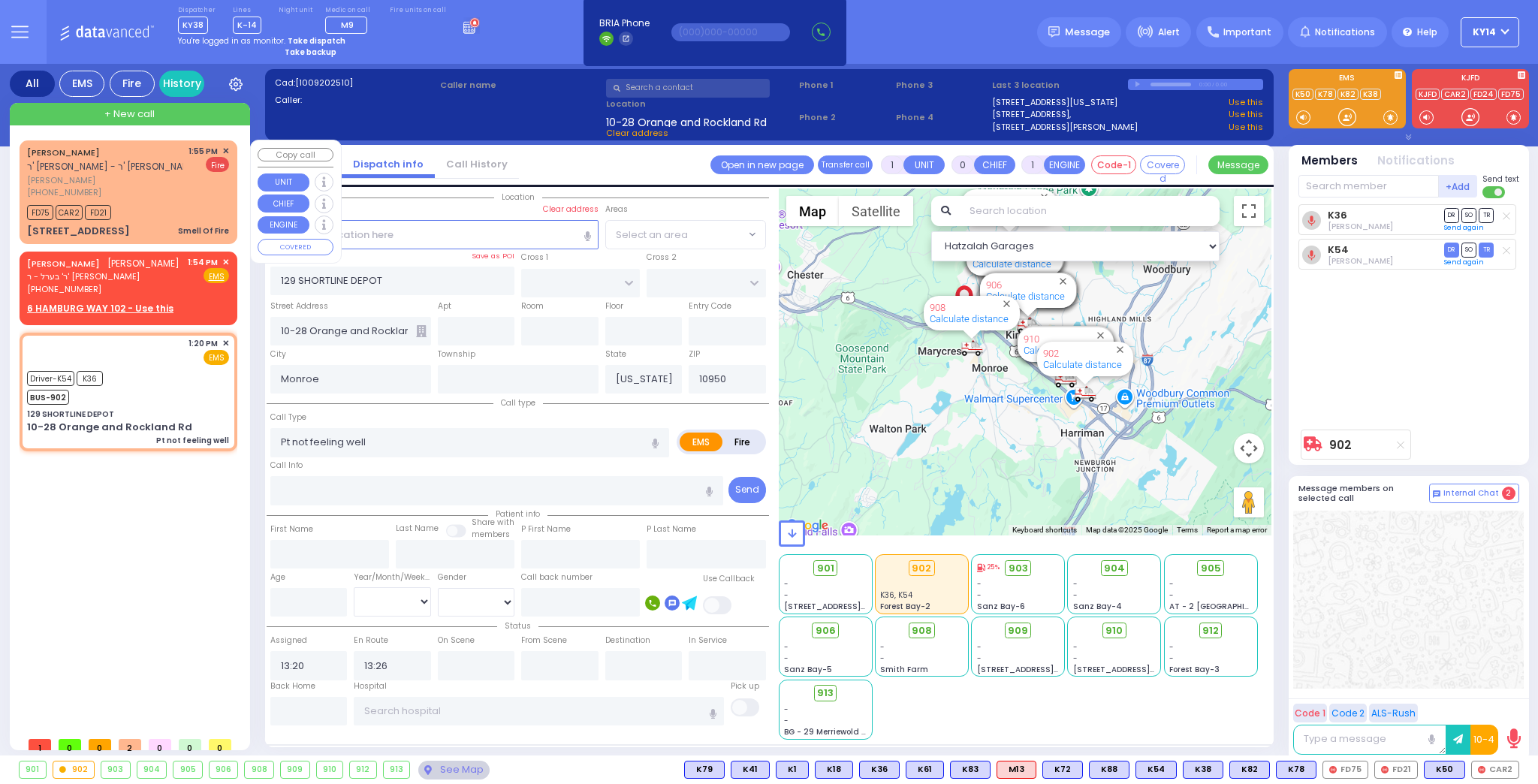
select select
